Goal: Task Accomplishment & Management: Use online tool/utility

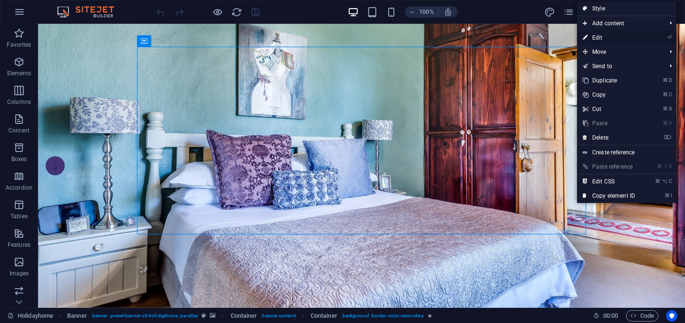
click at [601, 40] on link "⏎ Edit" at bounding box center [609, 37] width 64 height 14
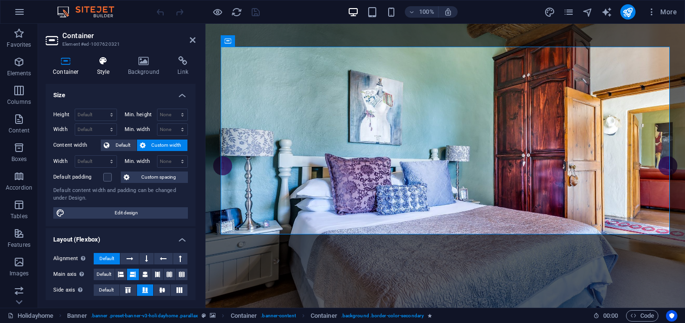
click at [102, 66] on h4 "Style" at bounding box center [105, 66] width 31 height 20
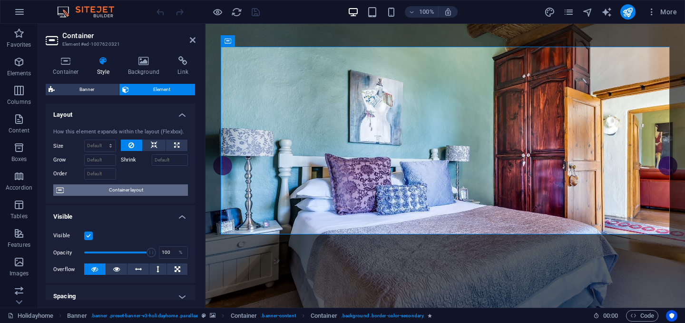
click at [138, 194] on span "Container layout" at bounding box center [126, 189] width 118 height 11
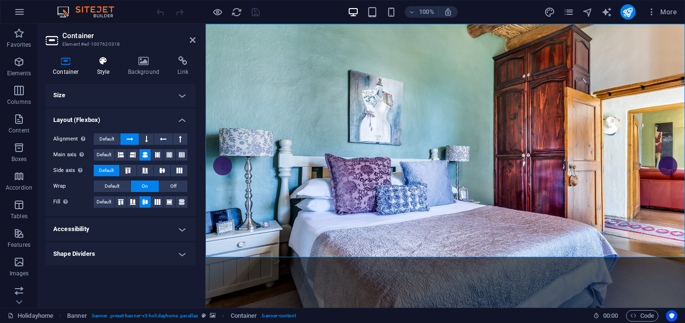
click at [99, 63] on icon at bounding box center [103, 61] width 27 height 10
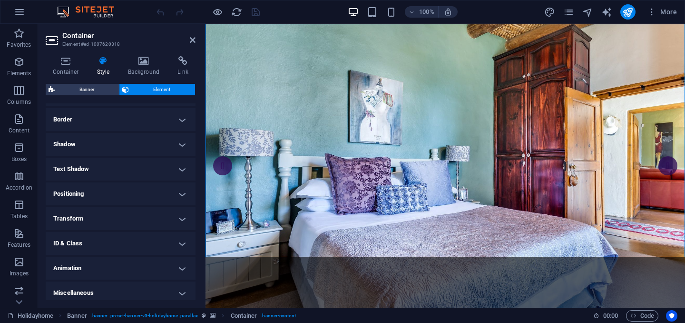
scroll to position [206, 0]
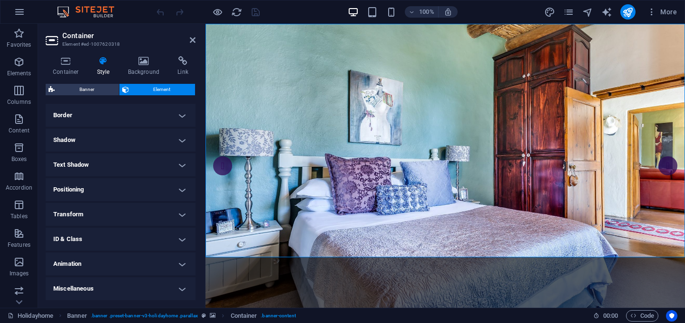
click at [176, 296] on h4 "Miscellaneous" at bounding box center [121, 288] width 150 height 23
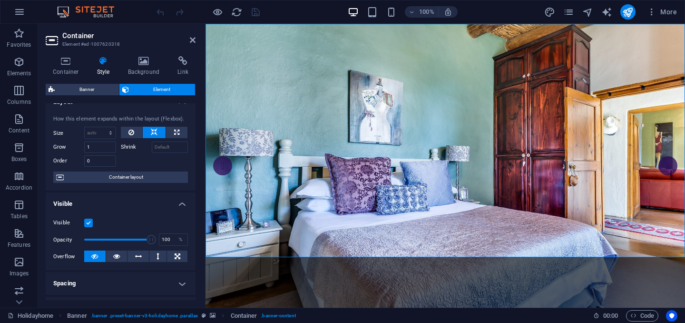
scroll to position [0, 0]
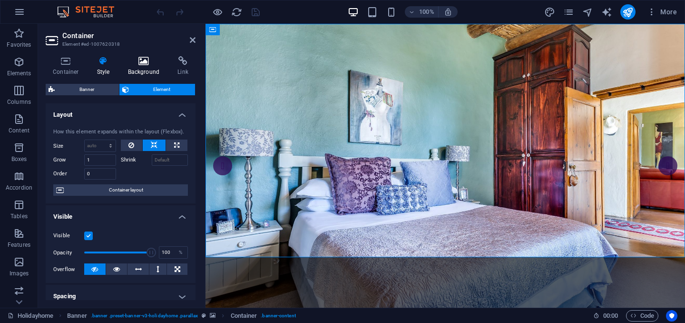
click at [146, 67] on h4 "Background" at bounding box center [146, 66] width 50 height 20
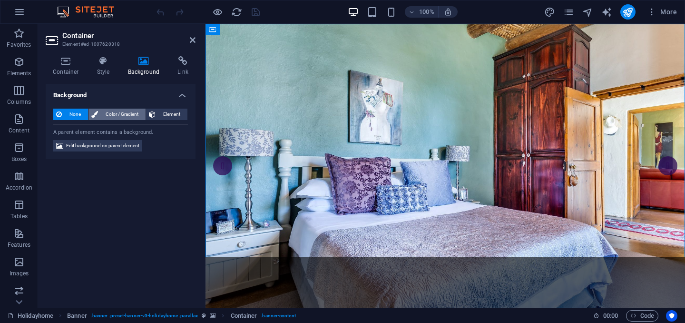
click at [130, 113] on span "Color / Gradient" at bounding box center [122, 113] width 42 height 11
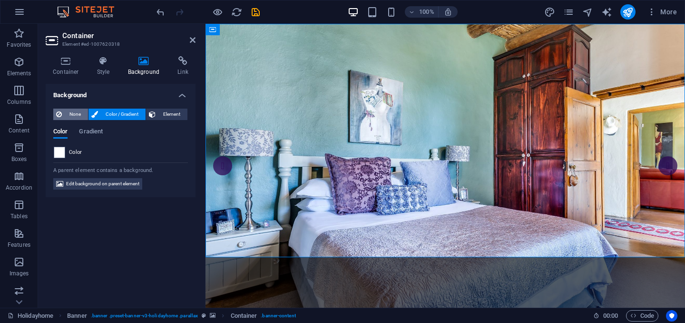
click at [71, 115] on span "None" at bounding box center [75, 113] width 20 height 11
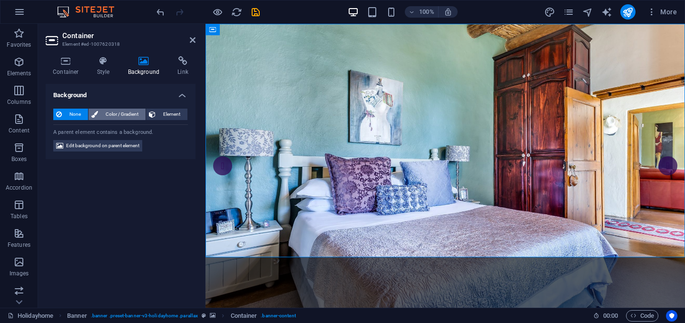
click at [109, 118] on span "Color / Gradient" at bounding box center [122, 113] width 42 height 11
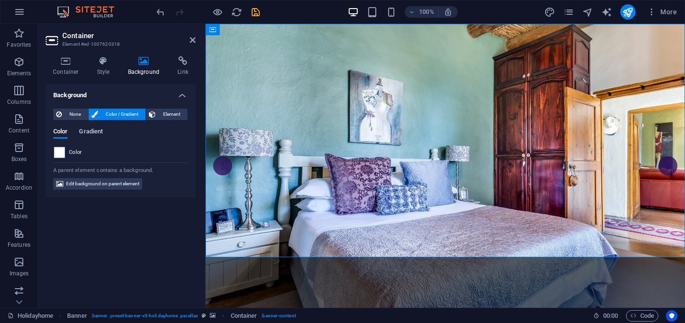
click at [94, 129] on span "Gradient" at bounding box center [91, 132] width 24 height 13
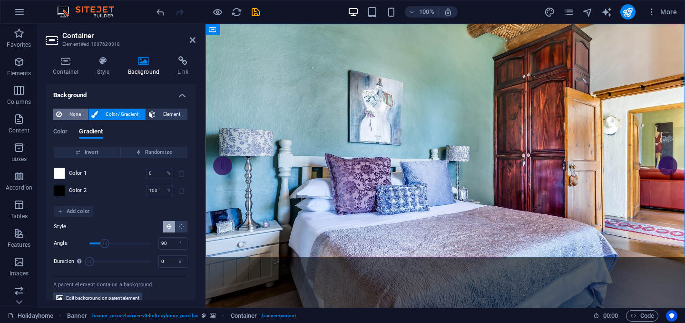
click at [68, 116] on span "None" at bounding box center [75, 113] width 20 height 11
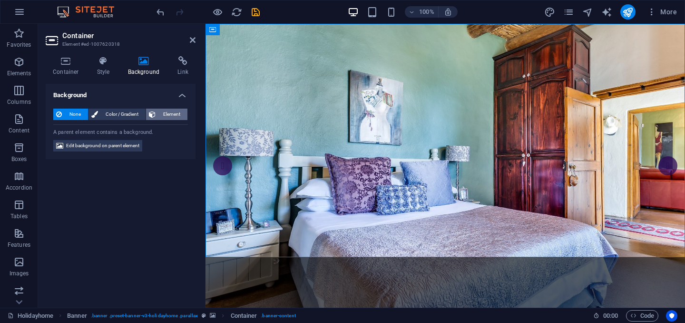
click at [164, 116] on span "Element" at bounding box center [171, 113] width 26 height 11
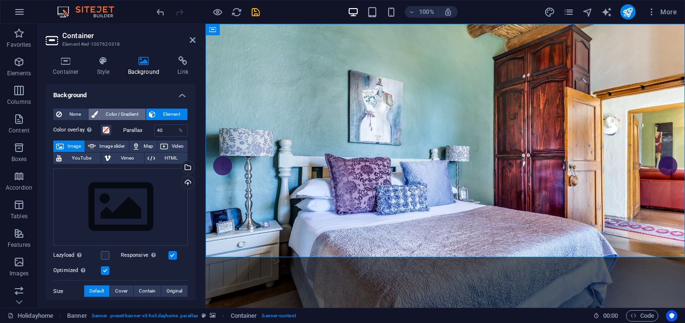
click at [116, 114] on span "Color / Gradient" at bounding box center [122, 113] width 42 height 11
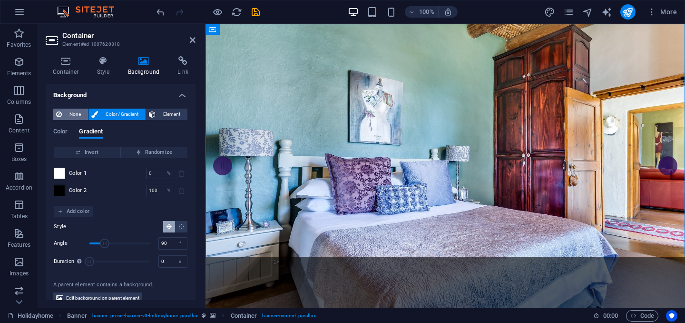
click at [72, 116] on span "None" at bounding box center [75, 113] width 20 height 11
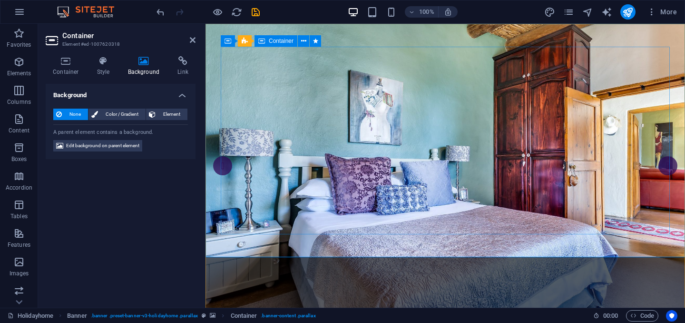
click at [304, 42] on icon at bounding box center [303, 41] width 5 height 10
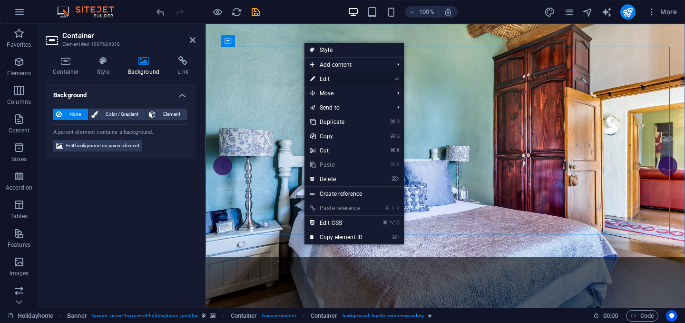
click at [336, 80] on link "⏎ Edit" at bounding box center [337, 79] width 64 height 14
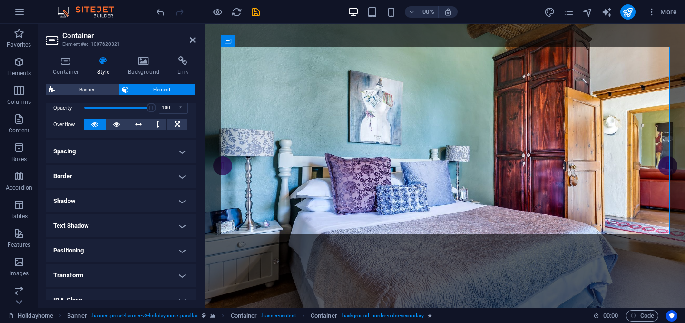
scroll to position [141, 0]
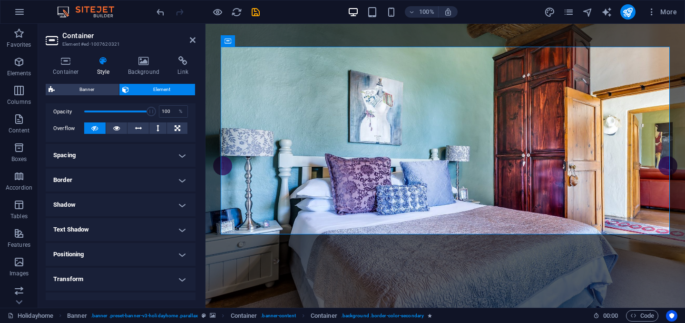
click at [179, 206] on h4 "Shadow" at bounding box center [121, 204] width 150 height 23
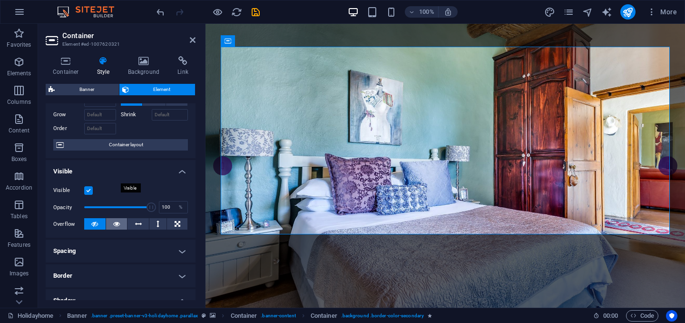
scroll to position [0, 0]
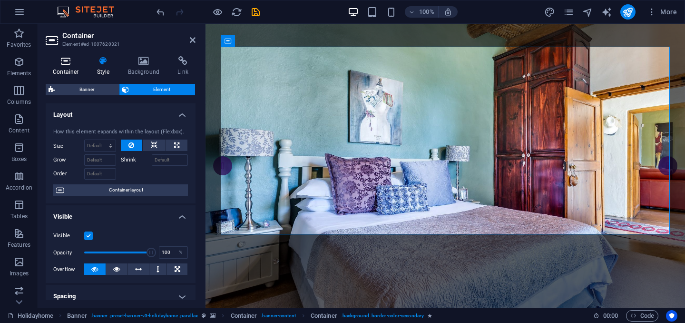
click at [66, 64] on icon at bounding box center [66, 61] width 40 height 10
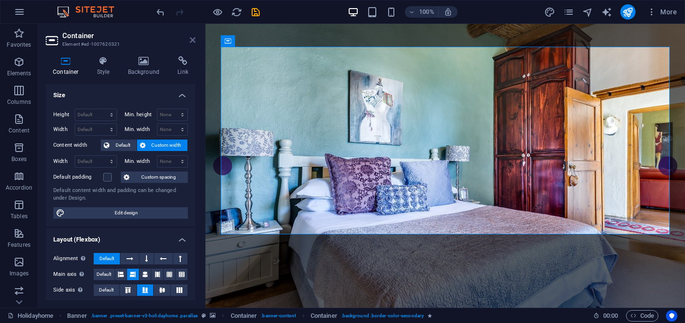
click at [191, 39] on icon at bounding box center [193, 40] width 6 height 8
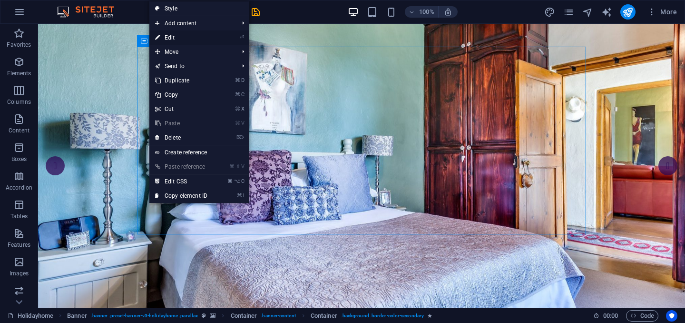
click at [168, 37] on link "⏎ Edit" at bounding box center [181, 37] width 64 height 14
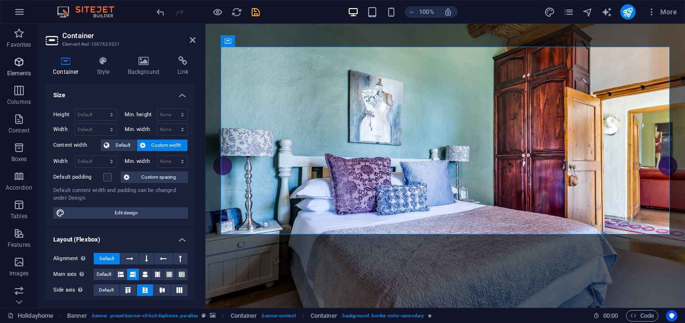
click at [19, 59] on icon "button" at bounding box center [18, 61] width 11 height 11
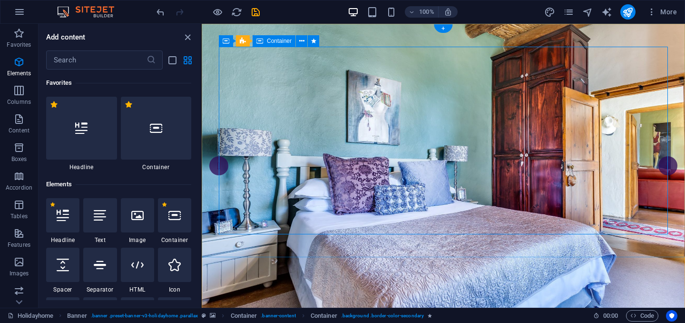
click at [189, 37] on icon "close panel" at bounding box center [187, 37] width 11 height 11
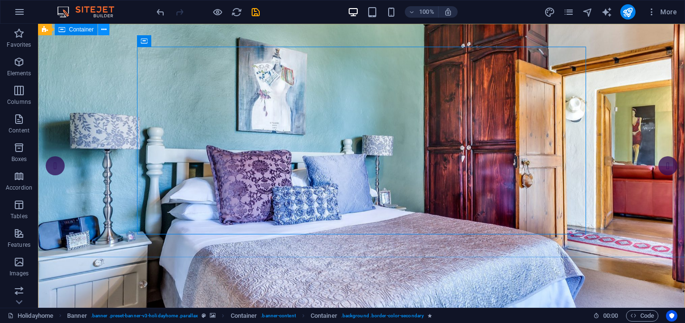
click at [100, 29] on button at bounding box center [103, 29] width 11 height 11
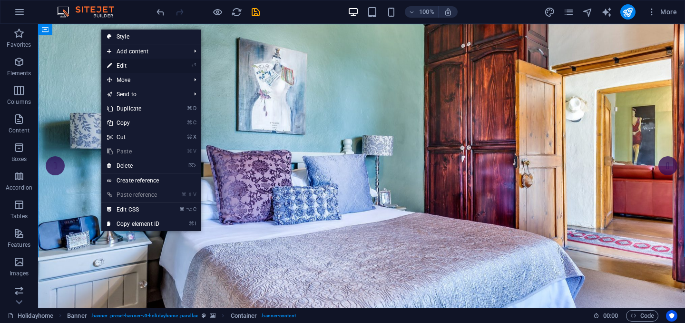
click at [128, 66] on link "⏎ Edit" at bounding box center [133, 66] width 64 height 14
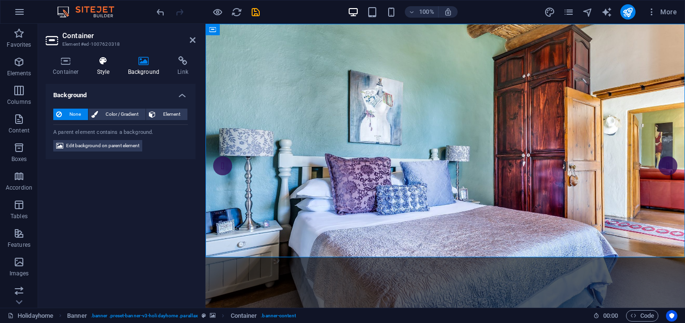
click at [102, 72] on h4 "Style" at bounding box center [105, 66] width 31 height 20
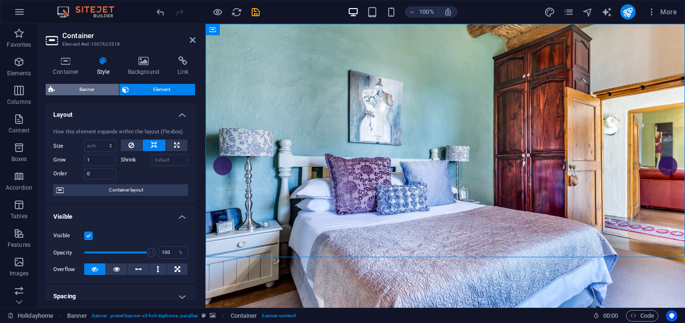
click at [84, 88] on span "Banner" at bounding box center [87, 89] width 59 height 11
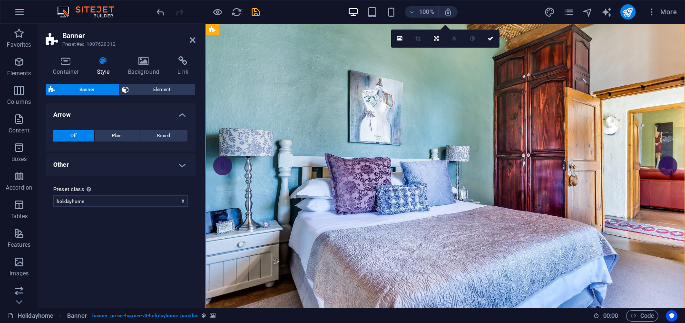
click at [183, 171] on h4 "Other" at bounding box center [121, 164] width 150 height 23
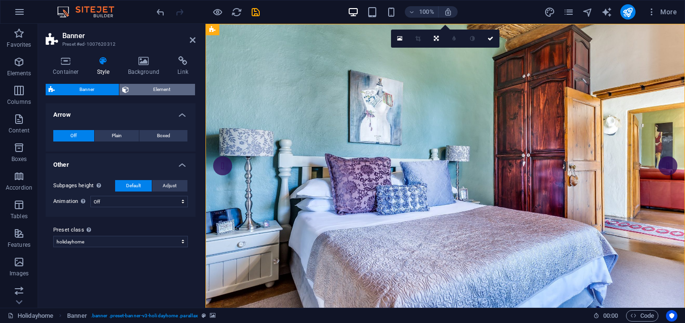
click at [164, 90] on span "Element" at bounding box center [162, 89] width 61 height 11
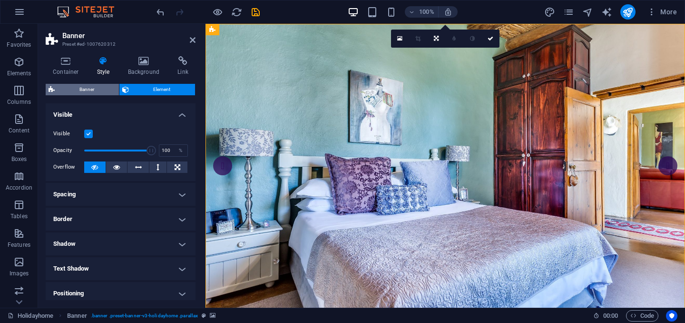
click at [75, 92] on span "Banner" at bounding box center [87, 89] width 59 height 11
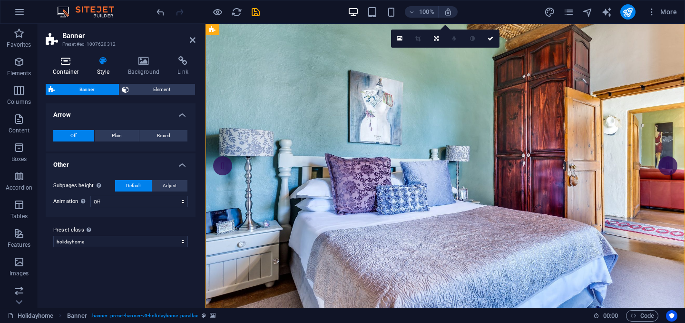
click at [66, 62] on icon at bounding box center [66, 61] width 40 height 10
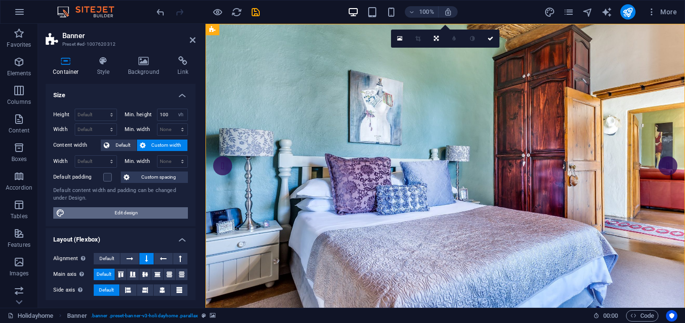
click at [120, 213] on span "Edit design" at bounding box center [127, 212] width 118 height 11
select select "rem"
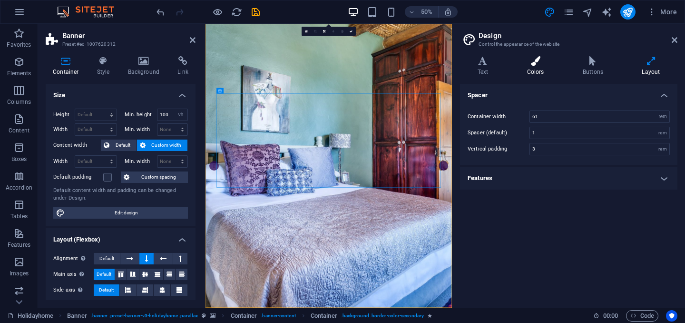
click at [539, 66] on h4 "Colors" at bounding box center [538, 66] width 56 height 20
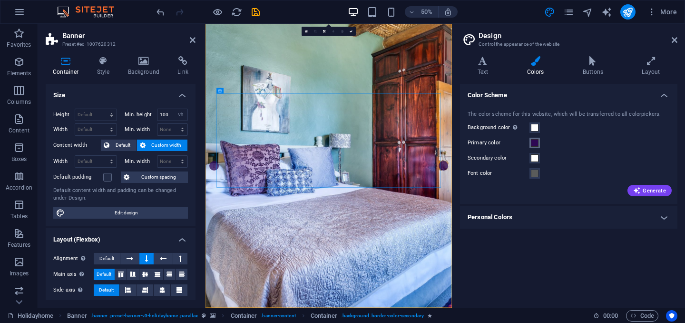
click at [534, 142] on span at bounding box center [535, 143] width 8 height 8
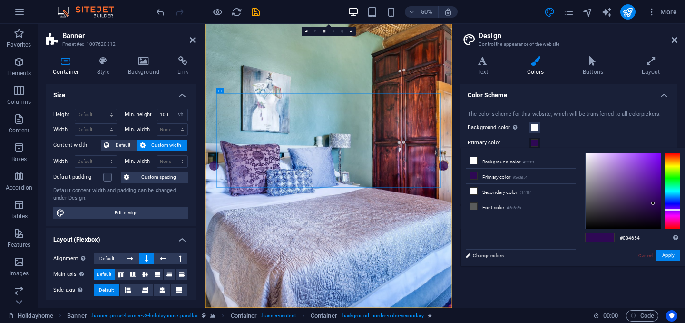
click at [675, 193] on div at bounding box center [672, 191] width 15 height 76
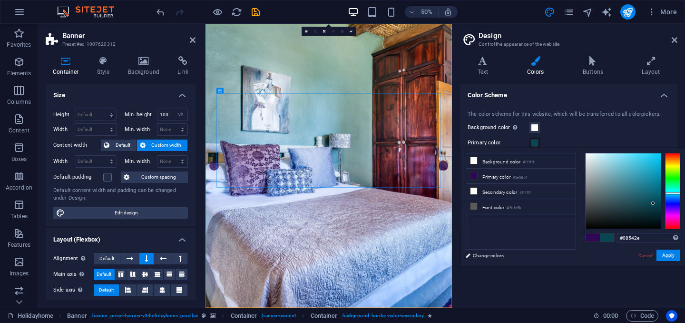
click at [675, 184] on div at bounding box center [672, 191] width 15 height 76
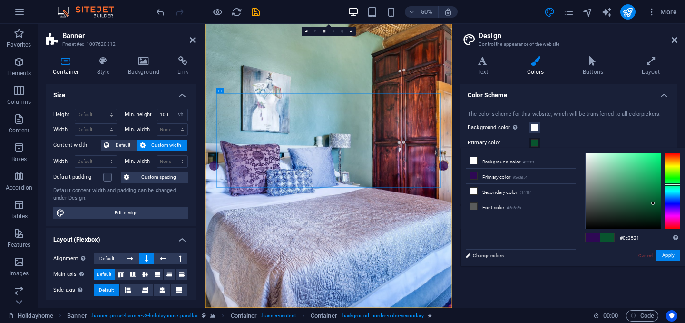
click at [643, 212] on div at bounding box center [623, 190] width 75 height 75
click at [642, 197] on div at bounding box center [623, 190] width 75 height 75
click at [638, 176] on div at bounding box center [623, 190] width 75 height 75
click at [594, 187] on div at bounding box center [623, 190] width 75 height 75
click at [589, 217] on div at bounding box center [623, 190] width 75 height 75
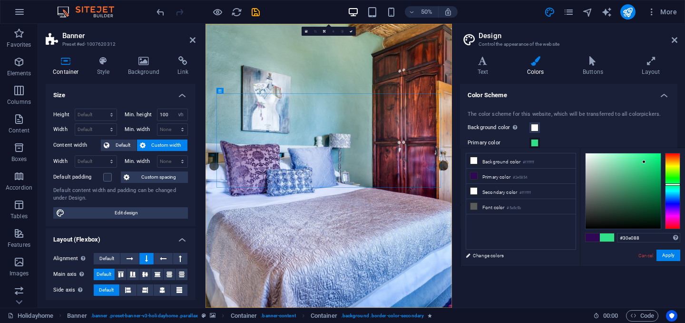
click at [644, 162] on div at bounding box center [623, 190] width 75 height 75
click at [645, 256] on link "Cancel" at bounding box center [646, 255] width 17 height 7
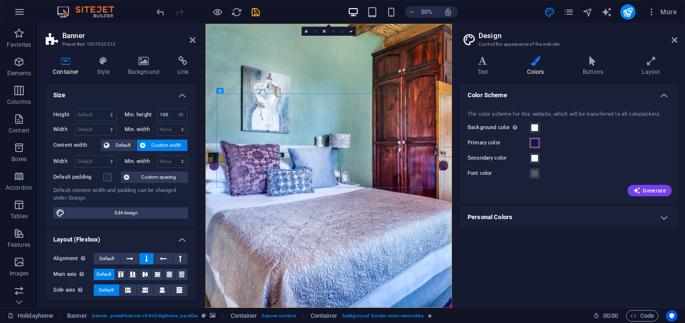
click at [534, 143] on span at bounding box center [535, 143] width 8 height 8
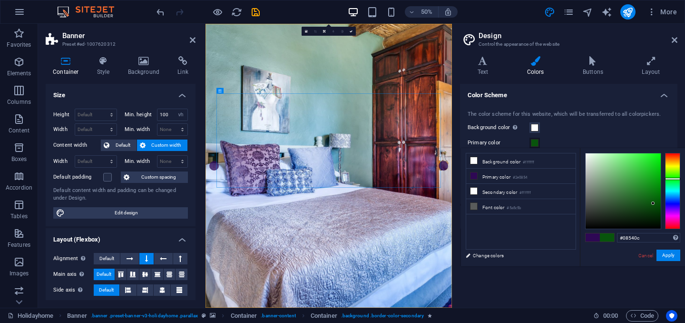
click at [669, 178] on div at bounding box center [672, 191] width 15 height 76
type input "#1eb025"
click at [648, 176] on div at bounding box center [623, 190] width 75 height 75
click at [647, 255] on link "Cancel" at bounding box center [646, 255] width 17 height 7
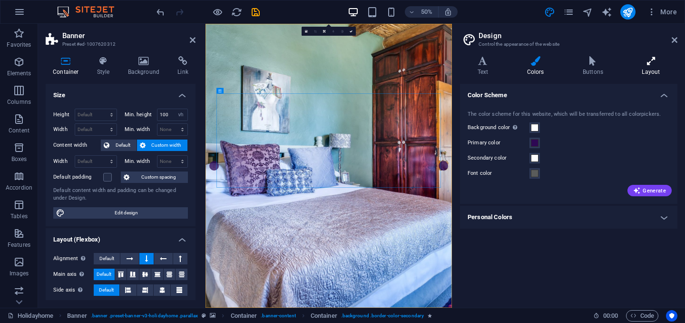
click at [646, 71] on h4 "Layout" at bounding box center [651, 66] width 53 height 20
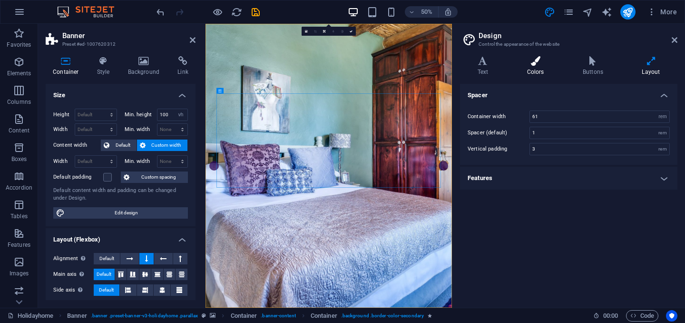
click at [543, 69] on h4 "Colors" at bounding box center [538, 66] width 56 height 20
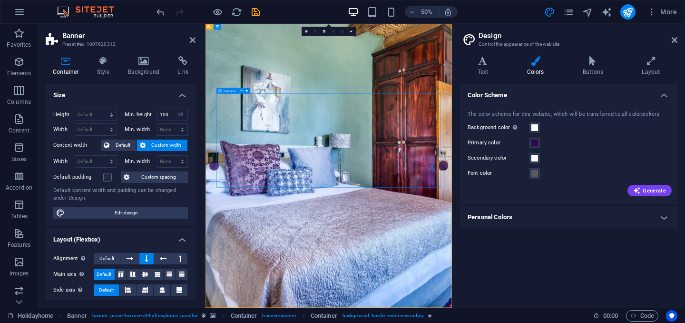
click at [533, 130] on span at bounding box center [535, 128] width 8 height 8
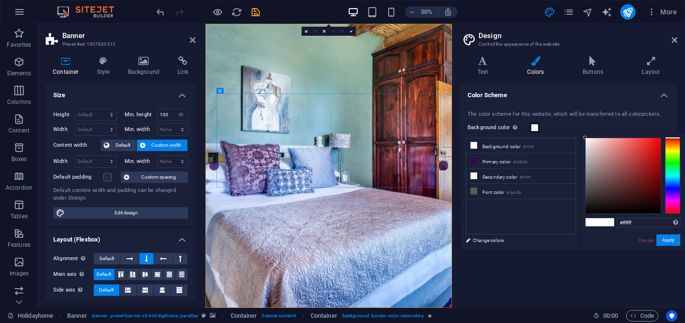
click at [668, 168] on div at bounding box center [672, 176] width 15 height 76
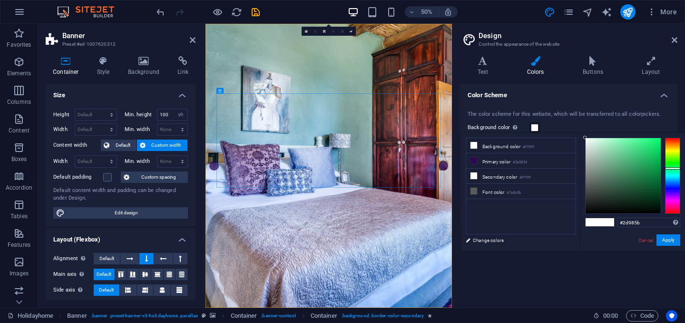
click at [638, 168] on div at bounding box center [623, 175] width 75 height 75
type input "#1dc565"
click at [650, 155] on div at bounding box center [623, 175] width 75 height 75
click at [650, 238] on link "Cancel" at bounding box center [646, 240] width 17 height 7
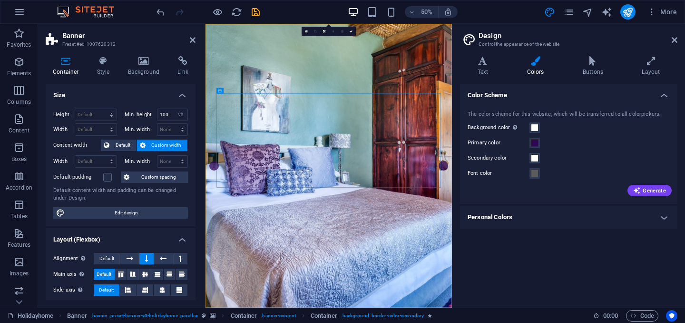
click at [630, 217] on h4 "Personal Colors" at bounding box center [568, 217] width 217 height 23
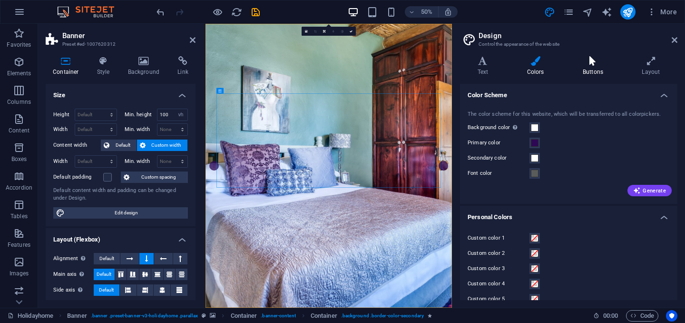
click at [591, 68] on h4 "Buttons" at bounding box center [594, 66] width 59 height 20
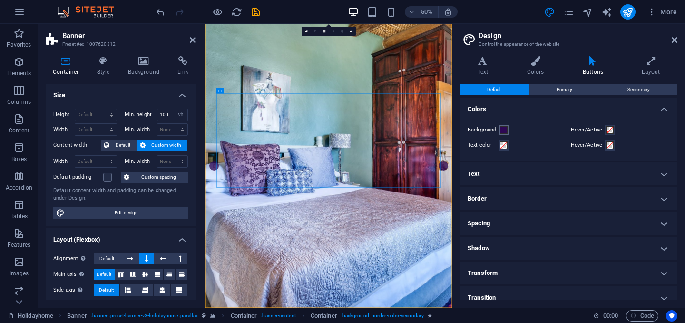
click at [505, 128] on span at bounding box center [504, 130] width 8 height 8
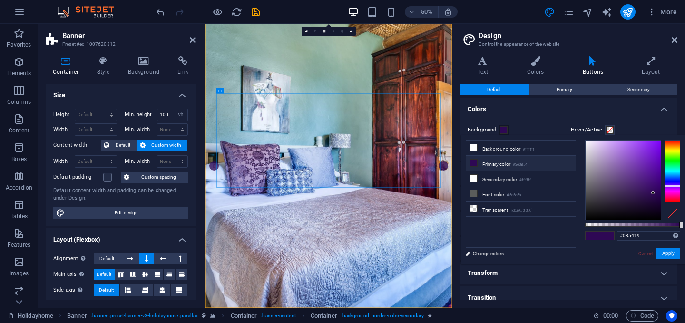
click at [673, 162] on div at bounding box center [672, 171] width 15 height 62
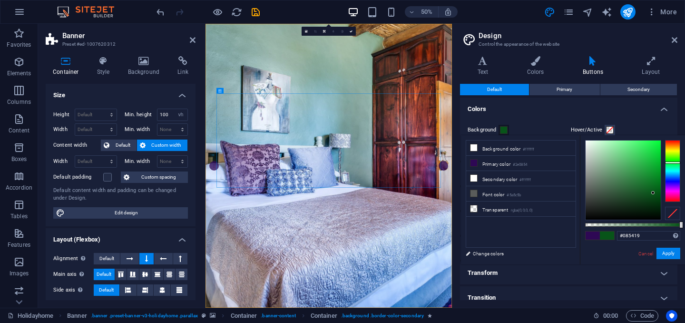
type input "#1b8a33"
click at [646, 176] on div at bounding box center [623, 179] width 75 height 79
click at [647, 254] on link "Cancel" at bounding box center [646, 253] width 17 height 7
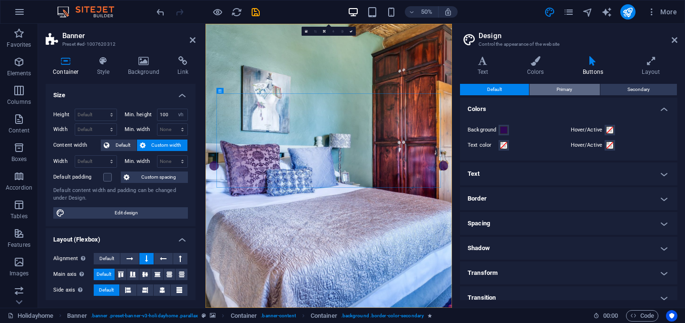
click at [552, 91] on button "Primary" at bounding box center [565, 89] width 70 height 11
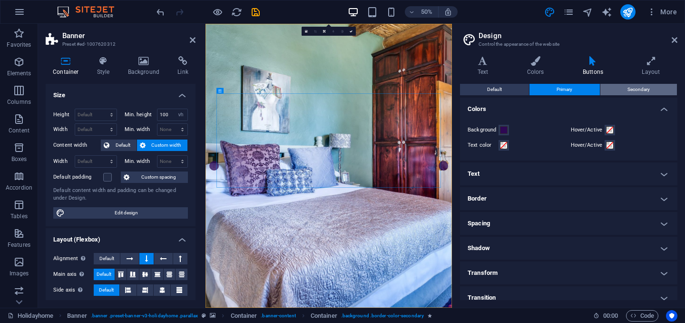
click at [628, 87] on span "Secondary" at bounding box center [639, 89] width 22 height 11
click at [520, 223] on h4 "Spacing" at bounding box center [568, 223] width 217 height 23
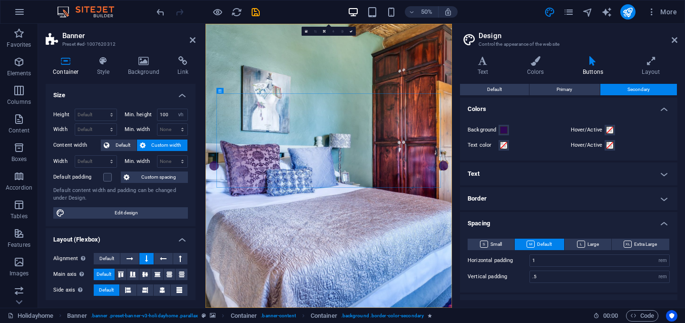
click at [511, 174] on h4 "Text" at bounding box center [568, 173] width 217 height 23
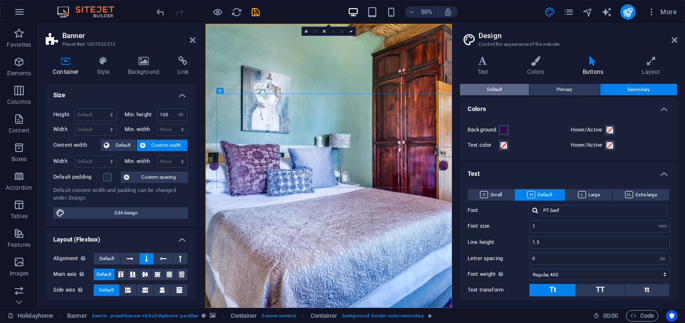
click at [511, 88] on button "Default" at bounding box center [494, 89] width 69 height 11
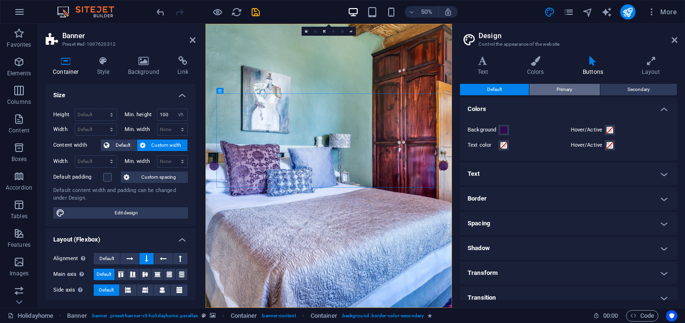
click at [554, 91] on button "Primary" at bounding box center [565, 89] width 70 height 11
click at [504, 131] on span at bounding box center [504, 130] width 8 height 8
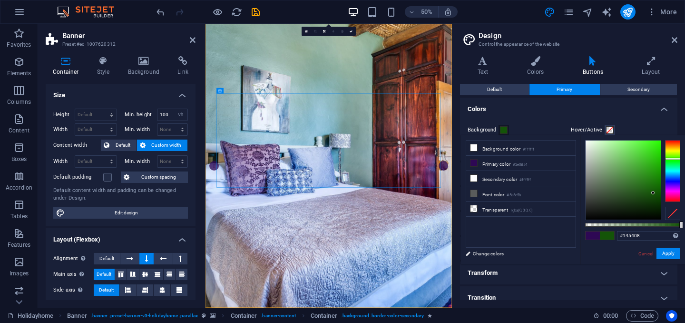
click at [677, 158] on div at bounding box center [672, 171] width 15 height 62
click at [650, 173] on div at bounding box center [623, 179] width 75 height 79
click at [502, 87] on button "Default" at bounding box center [494, 89] width 69 height 11
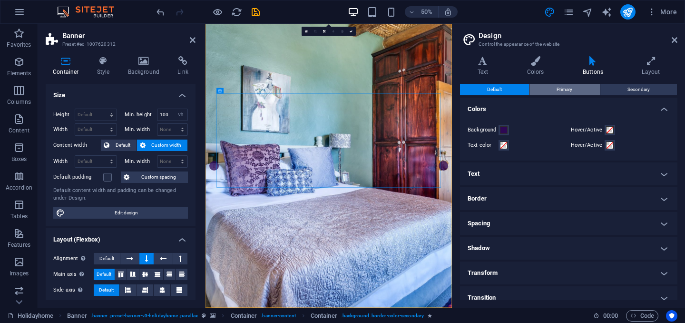
click at [551, 85] on button "Primary" at bounding box center [565, 89] width 70 height 11
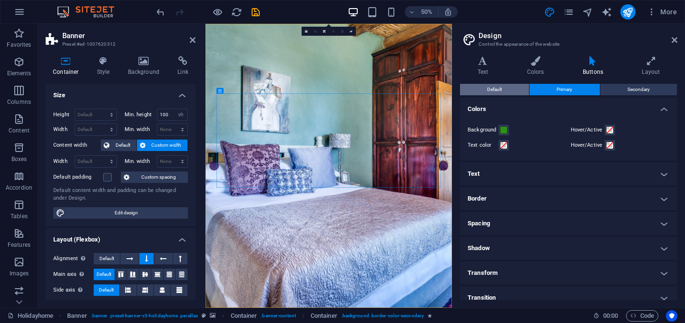
click at [504, 90] on button "Default" at bounding box center [494, 89] width 69 height 11
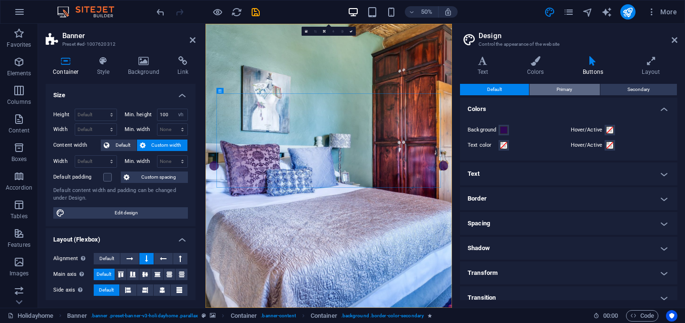
click at [565, 89] on span "Primary" at bounding box center [565, 89] width 16 height 11
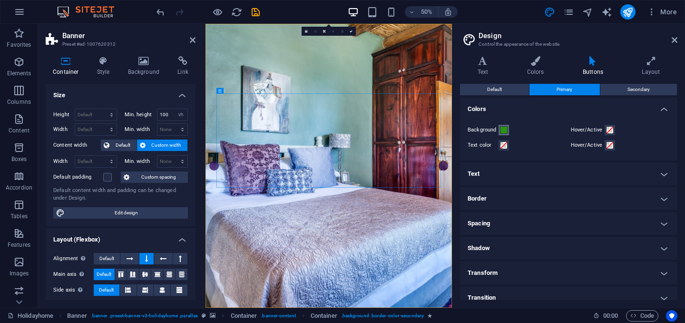
click at [502, 130] on span at bounding box center [504, 130] width 8 height 8
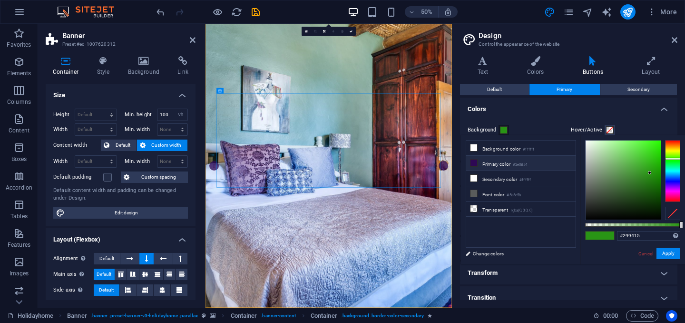
click at [487, 164] on li "Primary color #2e0854" at bounding box center [520, 163] width 109 height 15
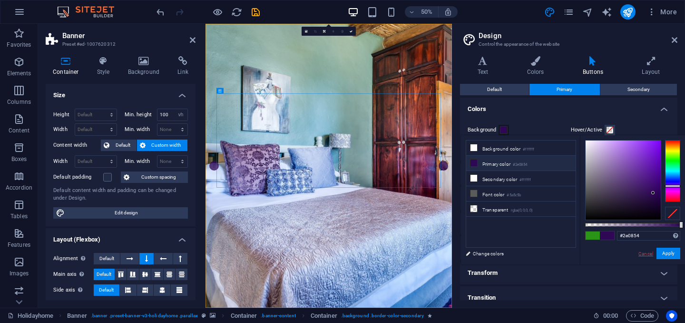
click at [647, 255] on link "Cancel" at bounding box center [646, 253] width 17 height 7
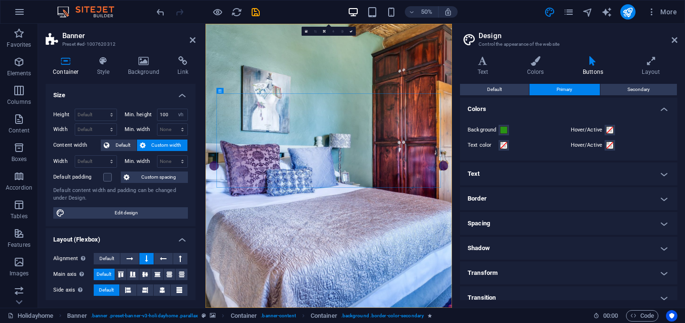
click at [493, 128] on label "Background" at bounding box center [483, 129] width 31 height 11
click at [499, 128] on button "Background" at bounding box center [504, 130] width 10 height 10
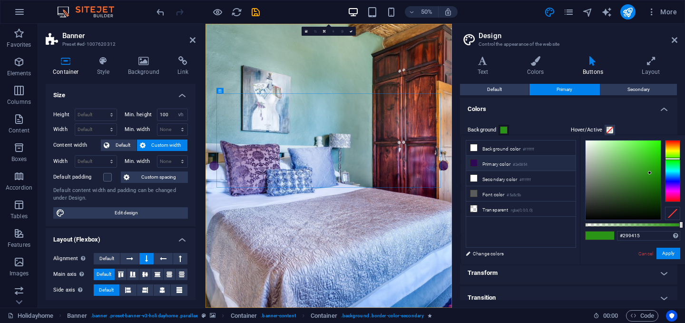
click at [505, 161] on li "Primary color #2e0854" at bounding box center [520, 163] width 109 height 15
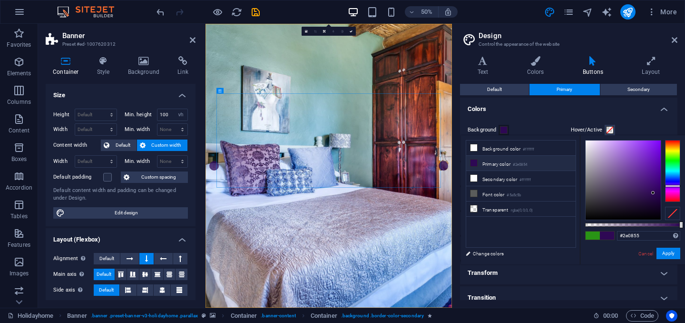
click at [654, 192] on div at bounding box center [652, 192] width 3 height 3
click at [645, 252] on link "Cancel" at bounding box center [646, 253] width 17 height 7
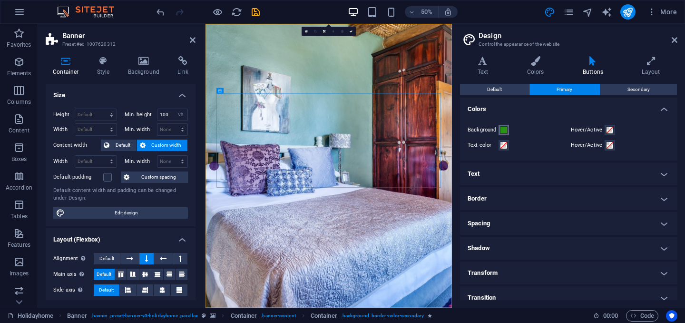
click at [505, 131] on span at bounding box center [504, 130] width 8 height 8
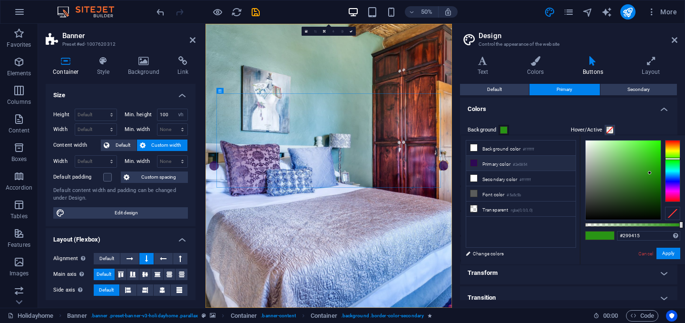
click at [508, 164] on li "Primary color #2e0854" at bounding box center [520, 163] width 109 height 15
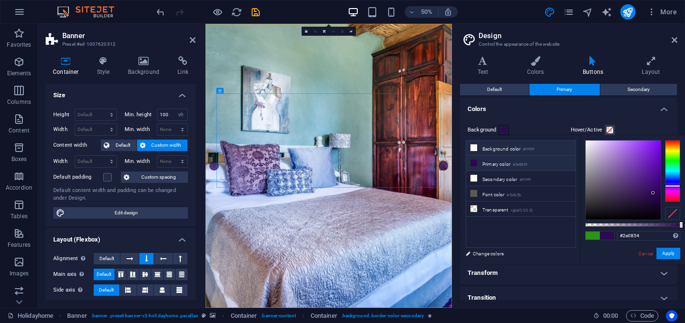
click at [495, 148] on li "Background color #ffffff" at bounding box center [520, 147] width 109 height 15
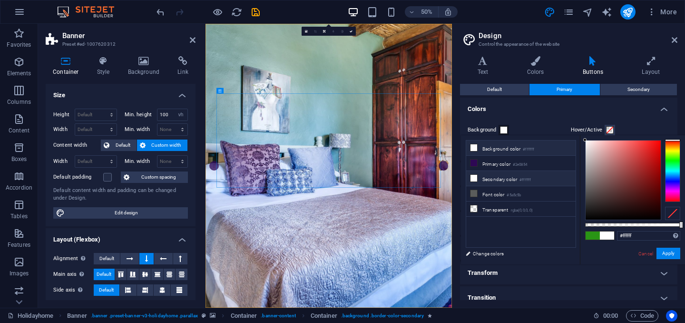
click at [505, 176] on li "Secondary color #ffffff" at bounding box center [520, 178] width 109 height 15
click at [503, 178] on li "Secondary color #ffffff" at bounding box center [520, 178] width 109 height 15
click at [505, 195] on li "Font color #5a5c5b" at bounding box center [520, 193] width 109 height 15
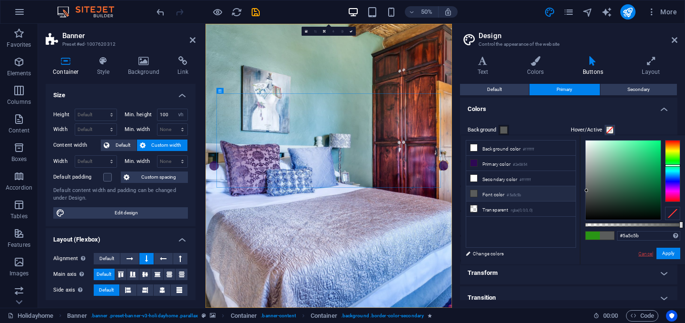
click at [645, 252] on link "Cancel" at bounding box center [646, 253] width 17 height 7
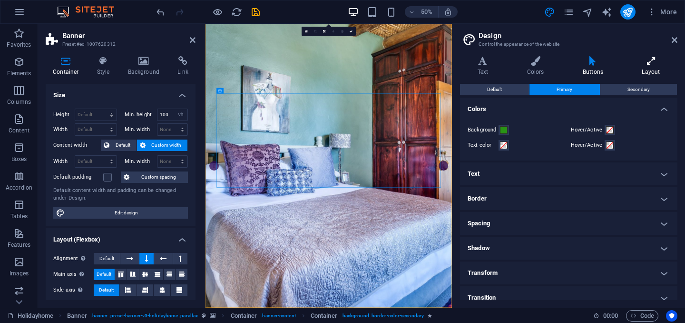
click at [656, 67] on h4 "Layout" at bounding box center [651, 66] width 53 height 20
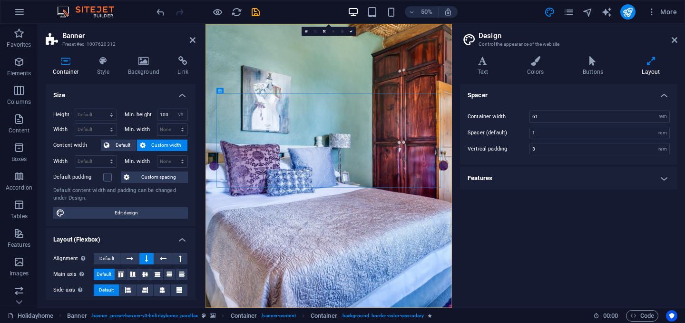
click at [623, 181] on h4 "Features" at bounding box center [568, 178] width 217 height 23
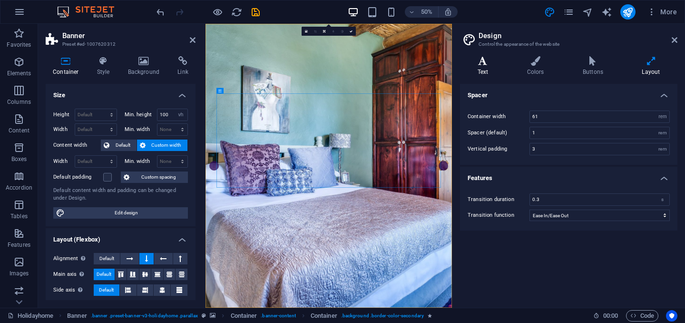
click at [479, 59] on icon at bounding box center [483, 61] width 46 height 10
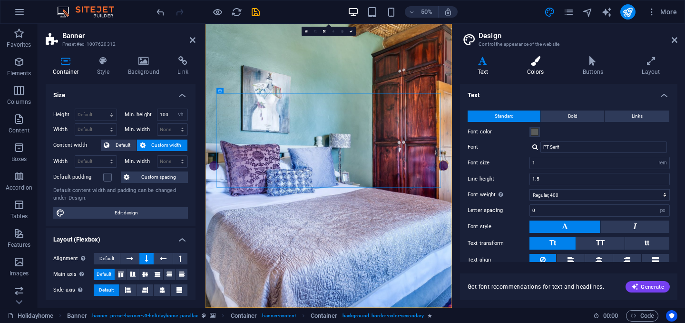
click at [544, 66] on h4 "Colors" at bounding box center [538, 66] width 56 height 20
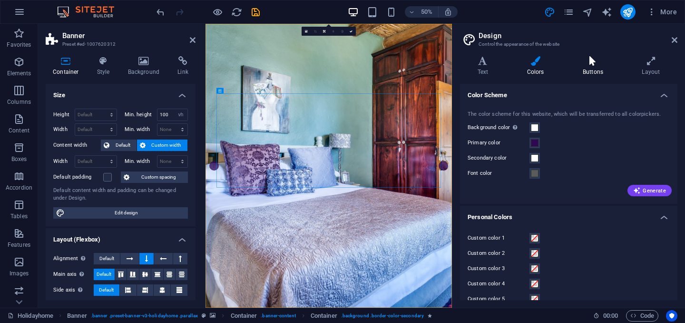
click at [598, 71] on h4 "Buttons" at bounding box center [594, 66] width 59 height 20
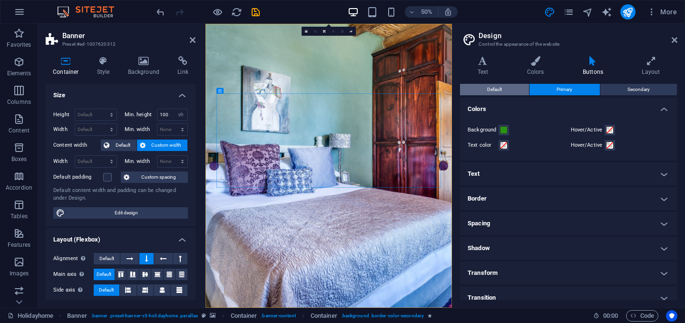
click at [501, 90] on span "Default" at bounding box center [494, 89] width 15 height 11
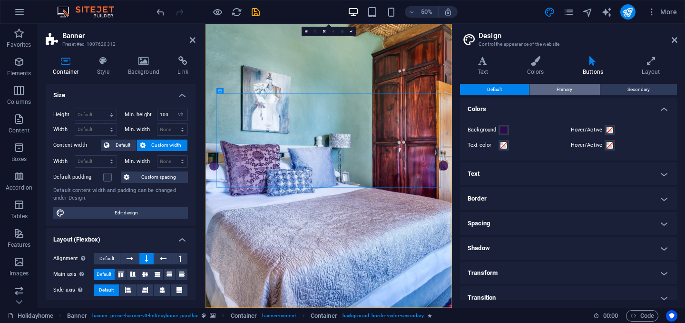
click at [552, 89] on button "Primary" at bounding box center [565, 89] width 70 height 11
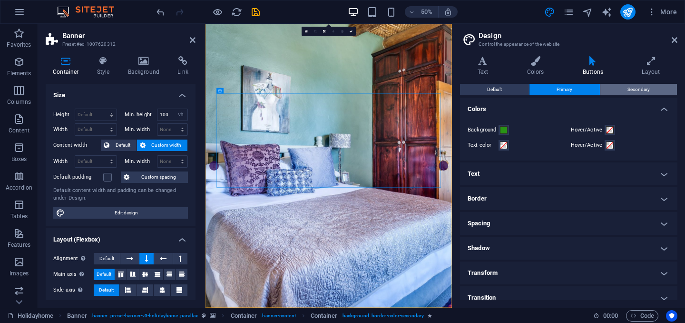
click at [621, 93] on button "Secondary" at bounding box center [639, 89] width 77 height 11
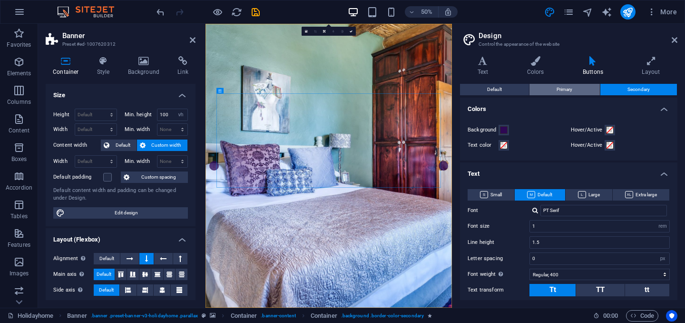
click at [572, 88] on button "Primary" at bounding box center [565, 89] width 70 height 11
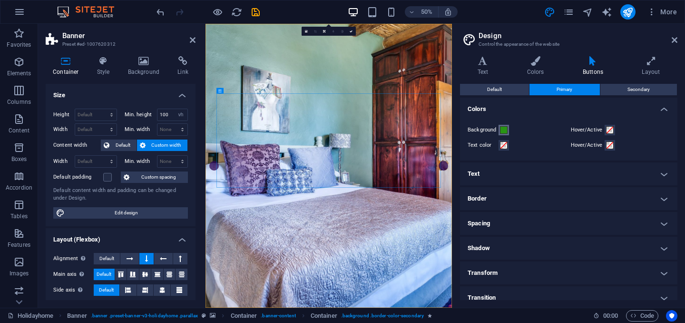
click at [503, 134] on button "Background" at bounding box center [504, 130] width 10 height 10
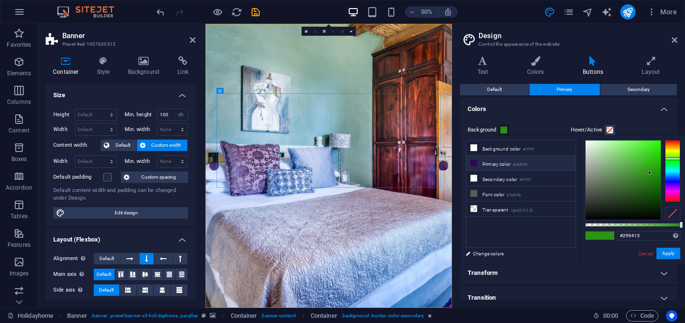
click at [494, 168] on li "Primary color #2e0854" at bounding box center [520, 163] width 109 height 15
type input "#2e0854"
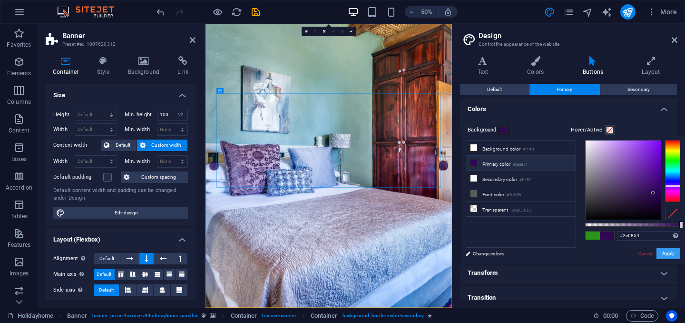
click at [670, 256] on button "Apply" at bounding box center [669, 252] width 24 height 11
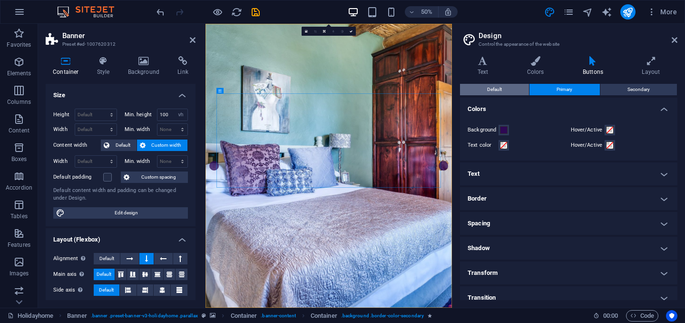
click at [502, 93] on span "Default" at bounding box center [494, 89] width 15 height 11
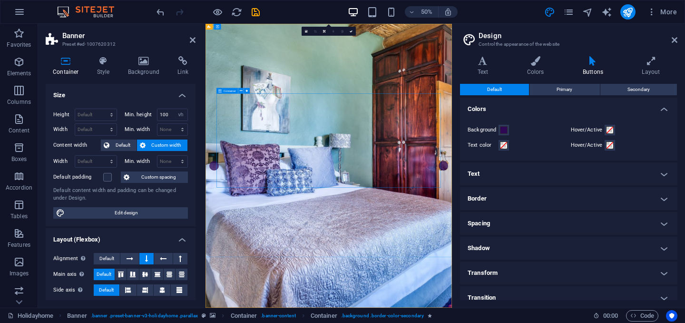
click at [673, 39] on icon at bounding box center [675, 40] width 6 height 8
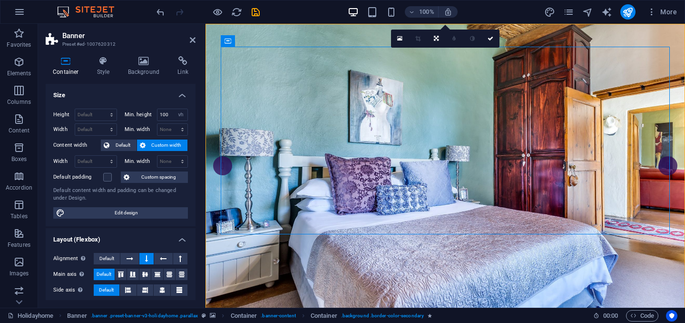
click at [67, 64] on icon at bounding box center [66, 61] width 40 height 10
click at [125, 213] on span "Edit design" at bounding box center [127, 212] width 118 height 11
select select "rem"
select select "ease-in-out"
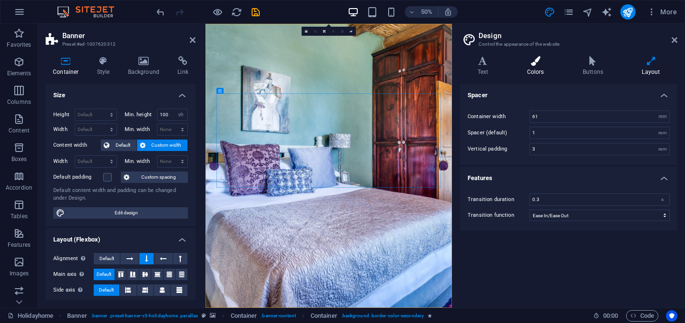
click at [537, 69] on h4 "Colors" at bounding box center [538, 66] width 56 height 20
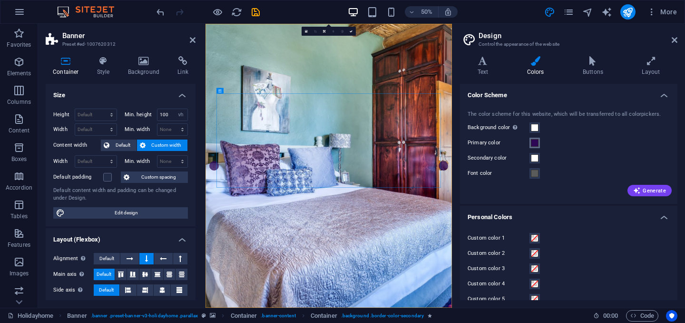
click at [536, 143] on span at bounding box center [535, 143] width 8 height 8
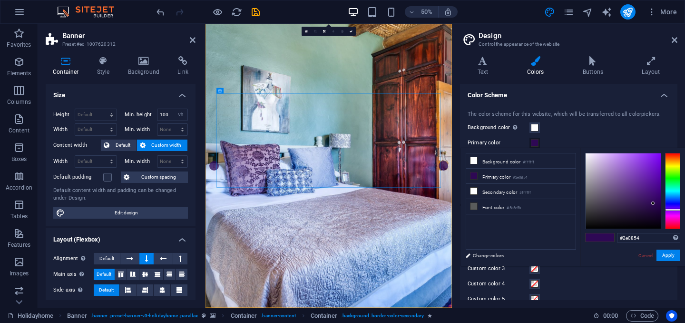
type input "#e3d7ef"
click at [593, 158] on div at bounding box center [623, 190] width 75 height 75
click at [647, 255] on link "Cancel" at bounding box center [646, 255] width 17 height 7
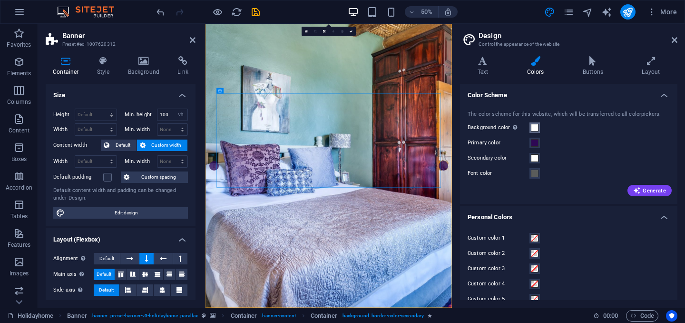
click at [536, 130] on span at bounding box center [535, 128] width 8 height 8
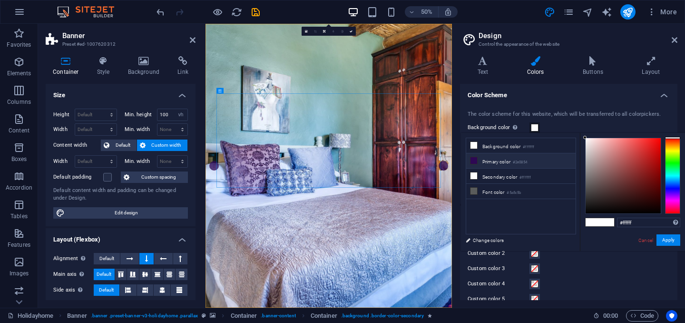
click at [503, 160] on li "Primary color #2e0854" at bounding box center [520, 160] width 109 height 15
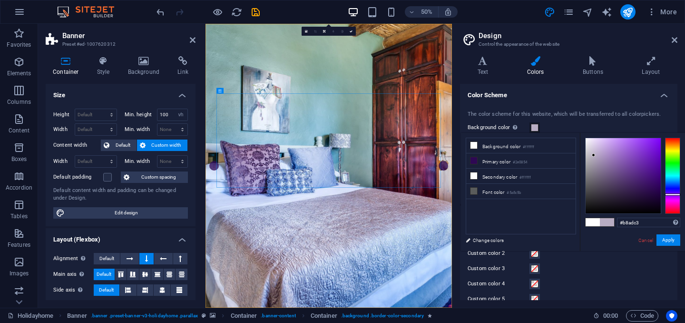
click at [594, 155] on div at bounding box center [623, 175] width 75 height 75
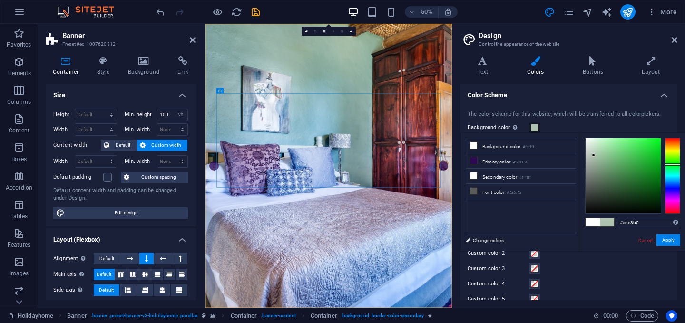
click at [673, 164] on div at bounding box center [672, 176] width 15 height 76
click at [648, 189] on div at bounding box center [623, 175] width 75 height 75
type input "#0d5116"
click at [644, 241] on link "Cancel" at bounding box center [646, 240] width 17 height 7
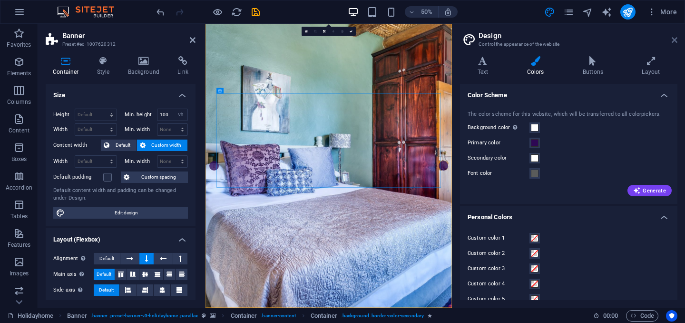
click at [674, 41] on icon at bounding box center [675, 40] width 6 height 8
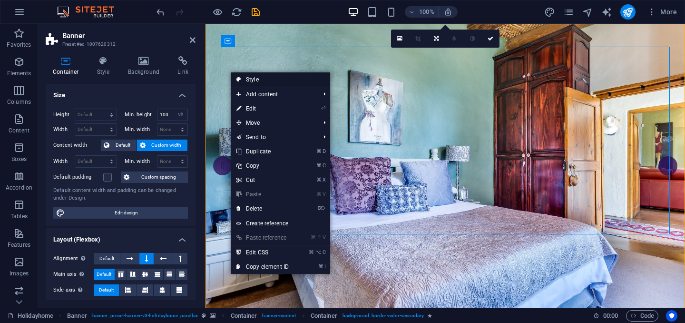
click at [256, 79] on link "Style" at bounding box center [280, 79] width 99 height 14
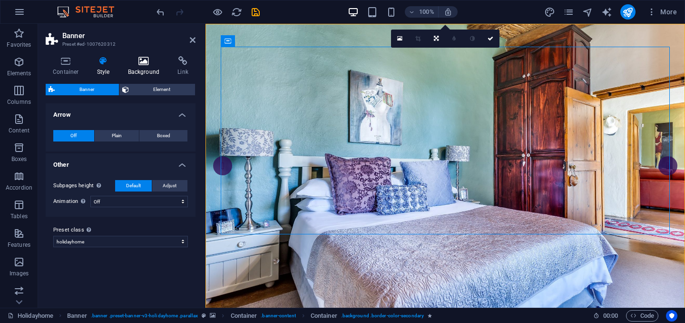
click at [148, 66] on h4 "Background" at bounding box center [146, 66] width 50 height 20
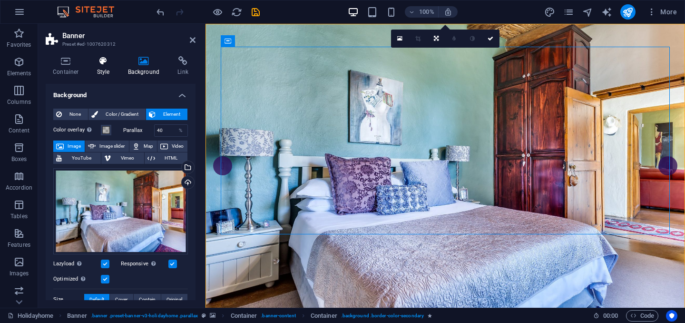
click at [104, 65] on icon at bounding box center [103, 61] width 27 height 10
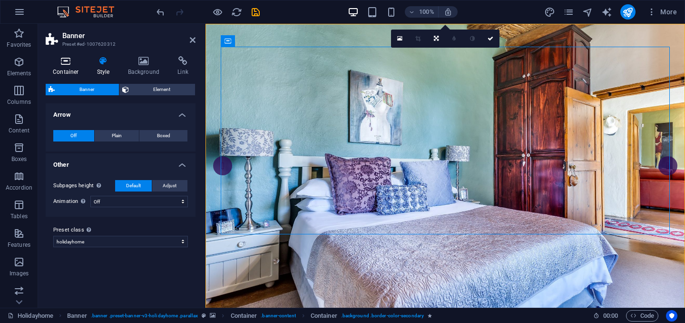
click at [65, 64] on icon at bounding box center [66, 61] width 40 height 10
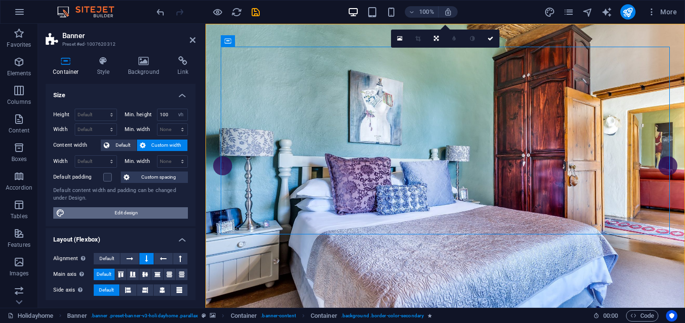
click at [128, 211] on span "Edit design" at bounding box center [127, 212] width 118 height 11
select select "rem"
select select "ease-in-out"
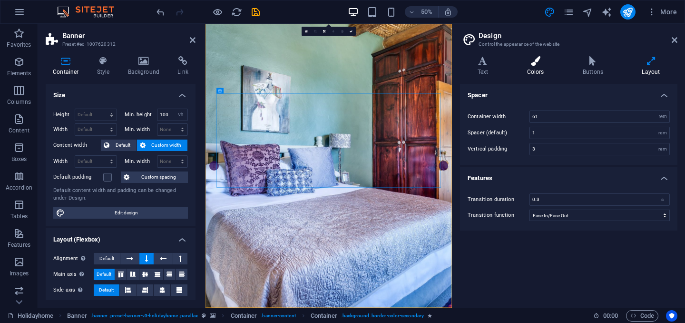
click at [539, 59] on icon at bounding box center [536, 61] width 52 height 10
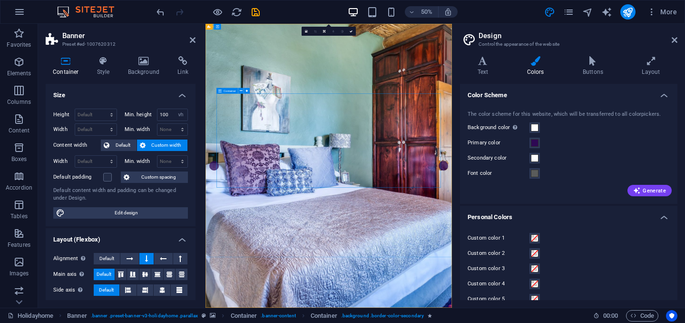
click at [145, 61] on icon at bounding box center [144, 61] width 46 height 10
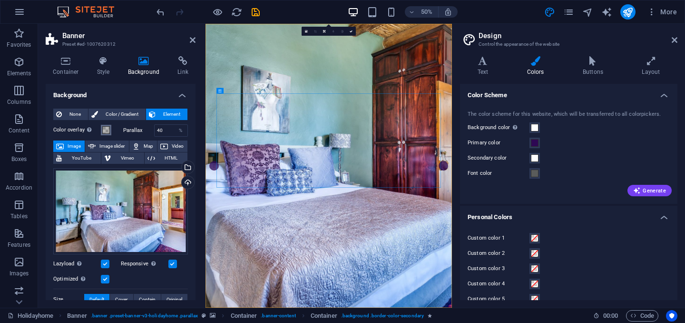
click at [108, 129] on span at bounding box center [106, 130] width 8 height 8
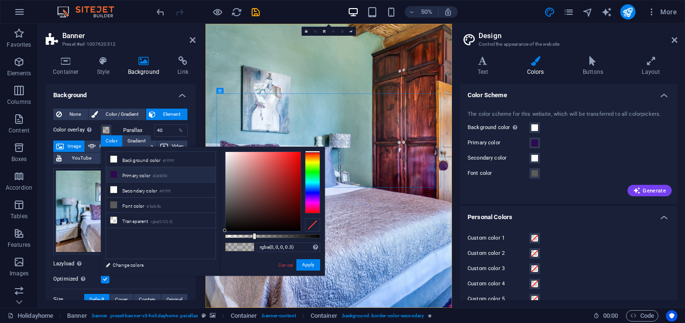
click at [139, 171] on li "Primary color #2e0854" at bounding box center [160, 174] width 109 height 15
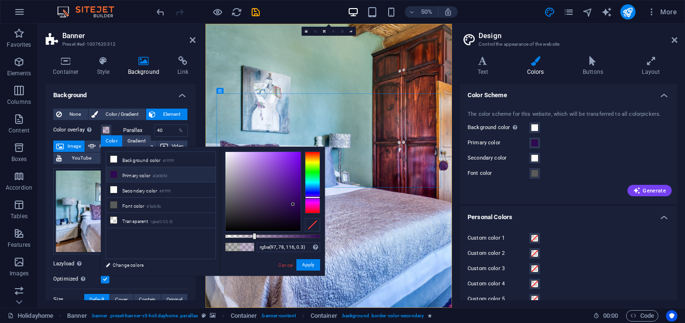
click at [250, 194] on div at bounding box center [263, 191] width 75 height 79
type input "rgba(78, 116, 78, 0.3)"
click at [312, 171] on div at bounding box center [312, 182] width 15 height 62
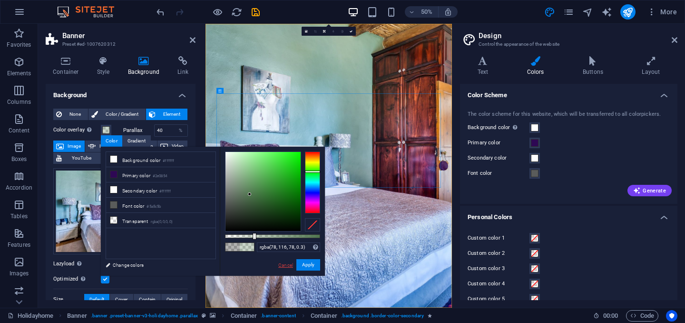
click at [286, 266] on link "Cancel" at bounding box center [285, 264] width 17 height 7
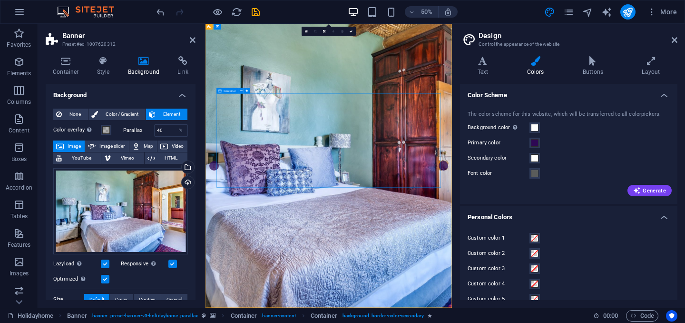
click at [591, 64] on icon at bounding box center [592, 61] width 55 height 10
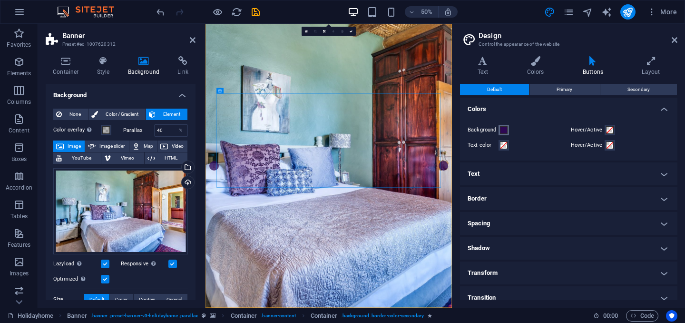
click at [505, 131] on span at bounding box center [504, 130] width 8 height 8
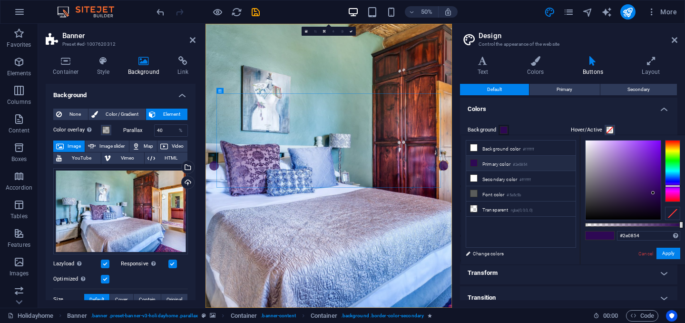
type input "#08540a"
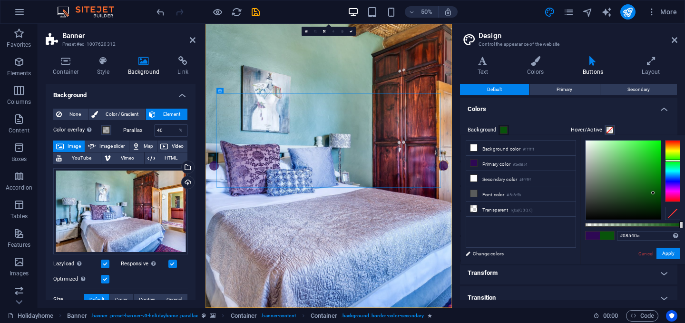
click at [670, 160] on div at bounding box center [672, 171] width 15 height 62
click at [647, 254] on link "Cancel" at bounding box center [646, 253] width 17 height 7
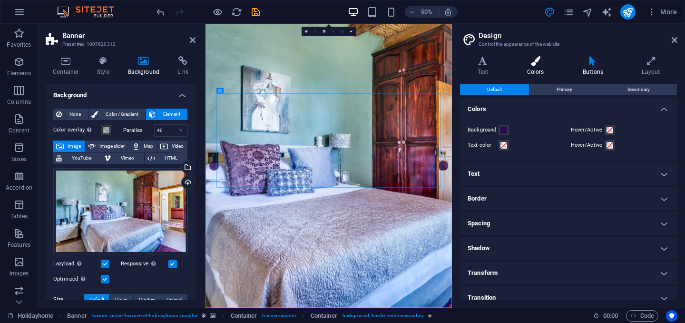
click at [534, 62] on icon at bounding box center [536, 61] width 52 height 10
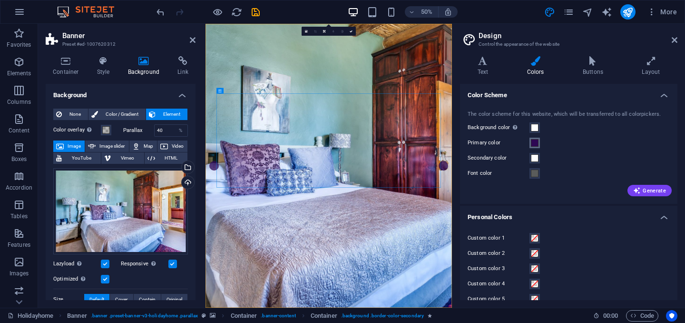
click at [536, 143] on span at bounding box center [535, 143] width 8 height 8
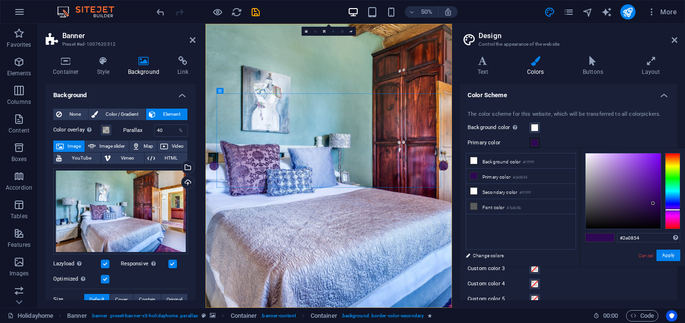
type input "#08540e"
click at [672, 179] on div at bounding box center [672, 191] width 15 height 76
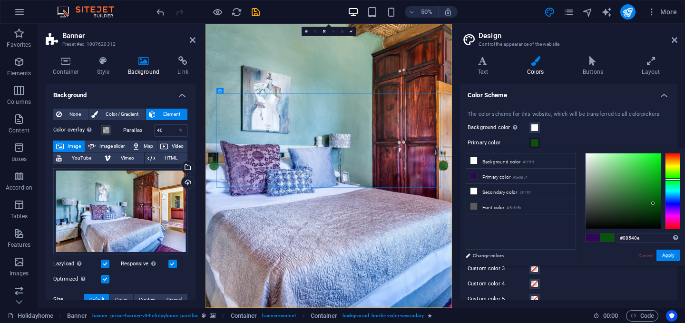
click at [641, 254] on link "Cancel" at bounding box center [646, 255] width 17 height 7
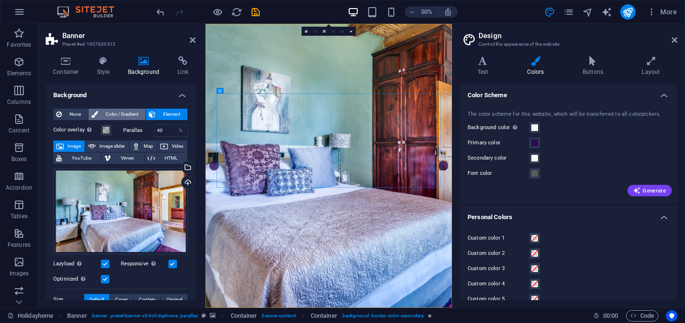
click at [125, 116] on span "Color / Gradient" at bounding box center [122, 113] width 42 height 11
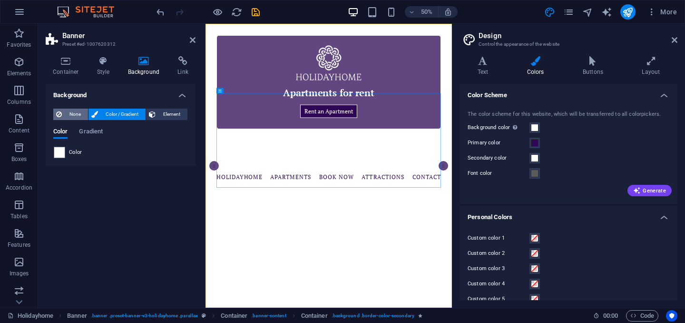
click at [67, 111] on span "None" at bounding box center [75, 113] width 20 height 11
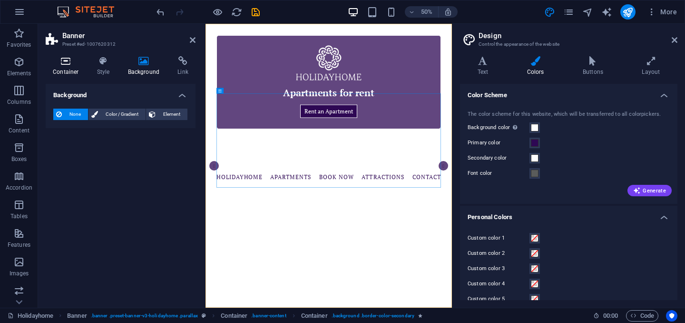
click at [63, 68] on h4 "Container" at bounding box center [68, 66] width 44 height 20
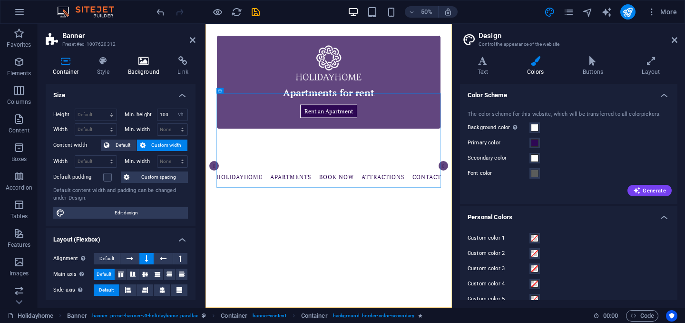
click at [149, 67] on h4 "Background" at bounding box center [146, 66] width 50 height 20
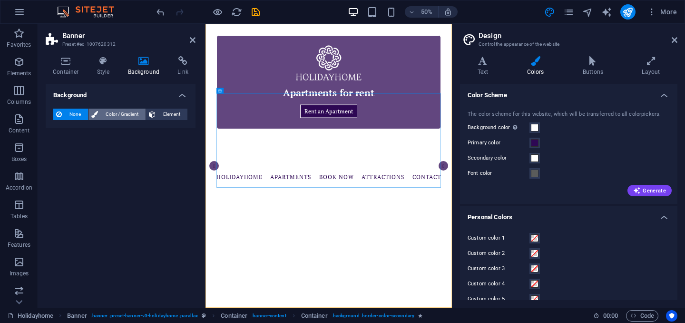
click at [125, 117] on span "Color / Gradient" at bounding box center [122, 113] width 42 height 11
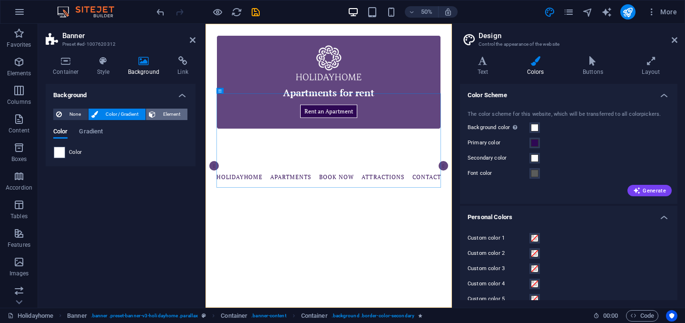
click at [187, 113] on button "Element" at bounding box center [166, 113] width 41 height 11
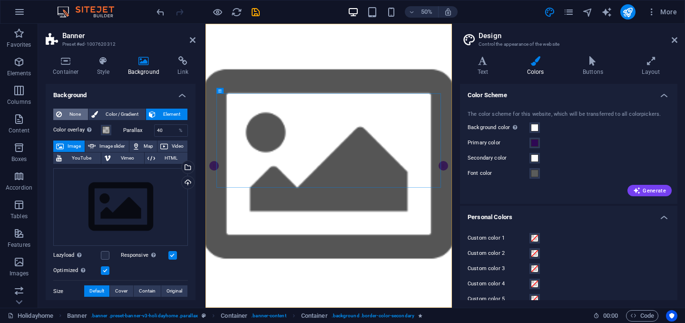
click at [76, 113] on span "None" at bounding box center [75, 113] width 20 height 11
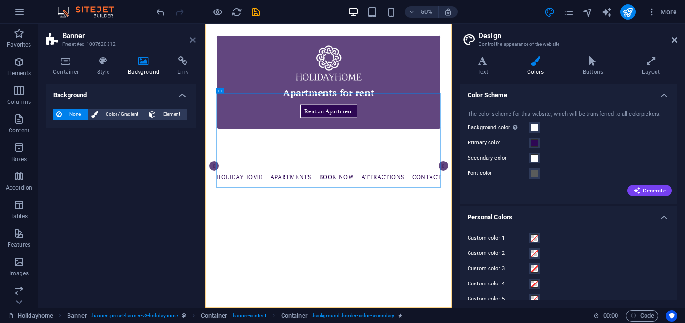
click at [192, 39] on icon at bounding box center [193, 40] width 6 height 8
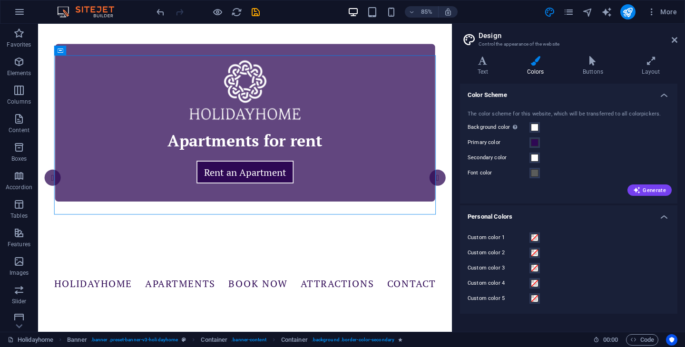
click at [101, 11] on img at bounding box center [90, 11] width 71 height 11
click at [674, 42] on icon at bounding box center [675, 40] width 6 height 8
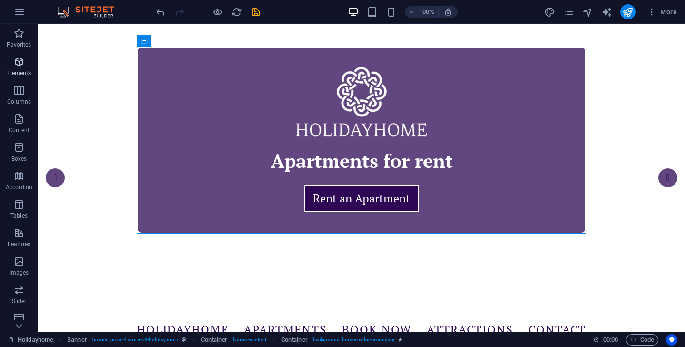
click at [20, 67] on icon "button" at bounding box center [18, 61] width 11 height 11
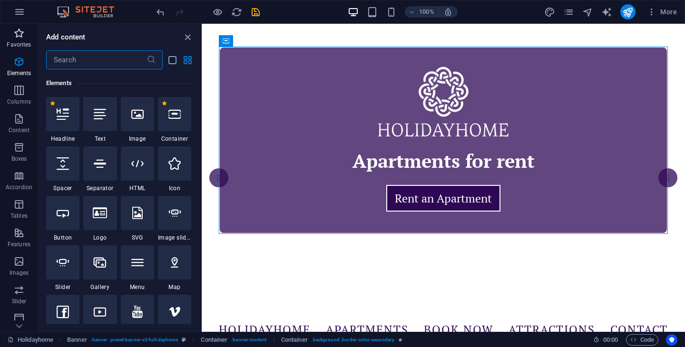
scroll to position [101, 0]
click at [21, 180] on icon "button" at bounding box center [18, 175] width 11 height 11
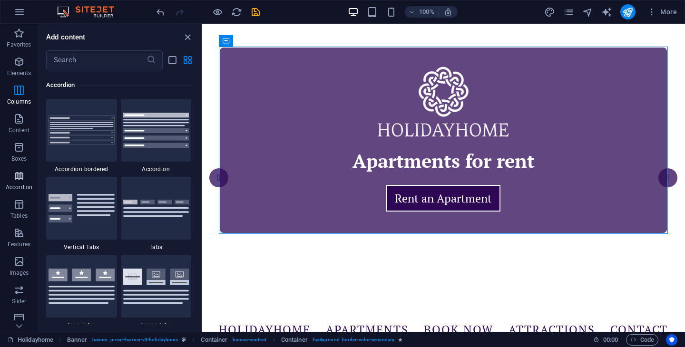
scroll to position [3038, 0]
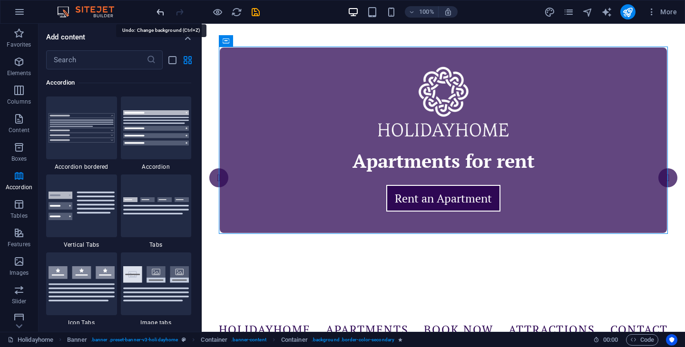
click at [159, 13] on icon "undo" at bounding box center [160, 12] width 11 height 11
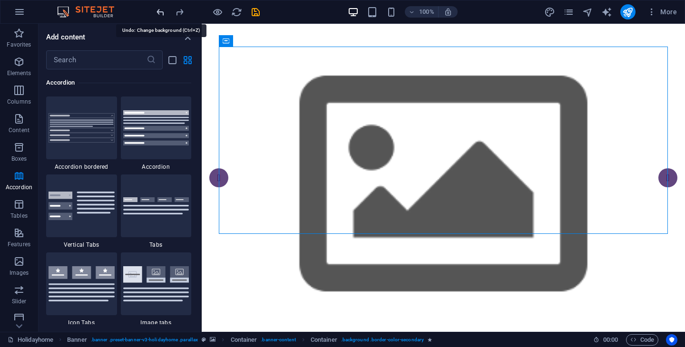
click at [159, 13] on icon "undo" at bounding box center [160, 12] width 11 height 11
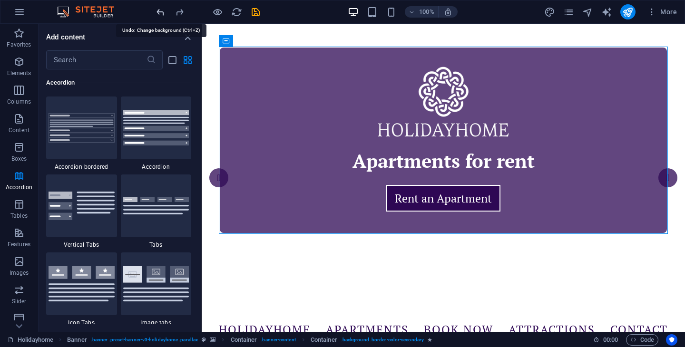
click at [159, 13] on icon "undo" at bounding box center [160, 12] width 11 height 11
click at [161, 10] on icon "undo" at bounding box center [160, 12] width 11 height 11
click at [159, 11] on icon "undo" at bounding box center [160, 12] width 11 height 11
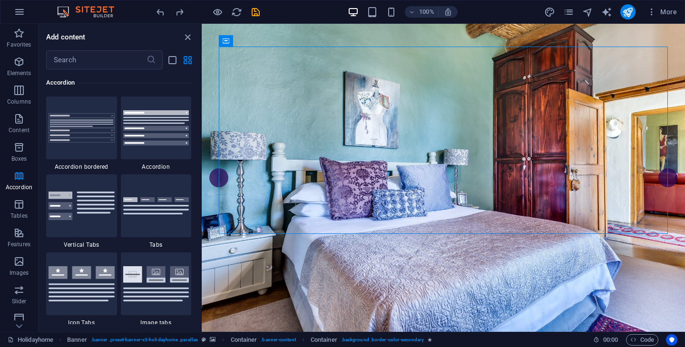
click at [318, 12] on div "100% More" at bounding box center [418, 11] width 526 height 15
click at [275, 41] on span "Container" at bounding box center [279, 41] width 25 height 6
click at [300, 39] on icon at bounding box center [301, 41] width 5 height 10
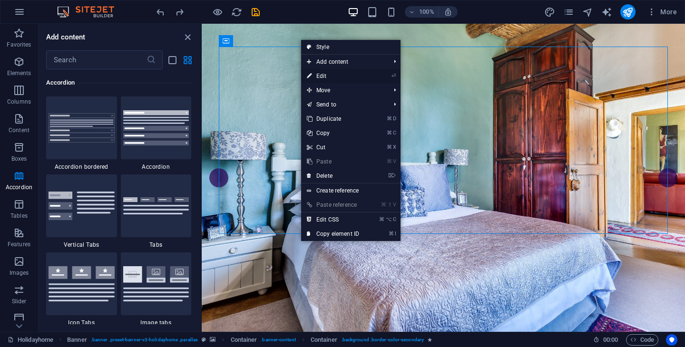
click at [326, 75] on link "⏎ Edit" at bounding box center [333, 76] width 64 height 14
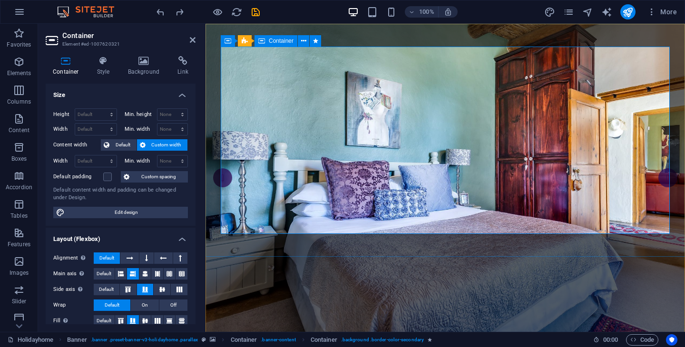
click at [143, 59] on icon at bounding box center [144, 61] width 46 height 10
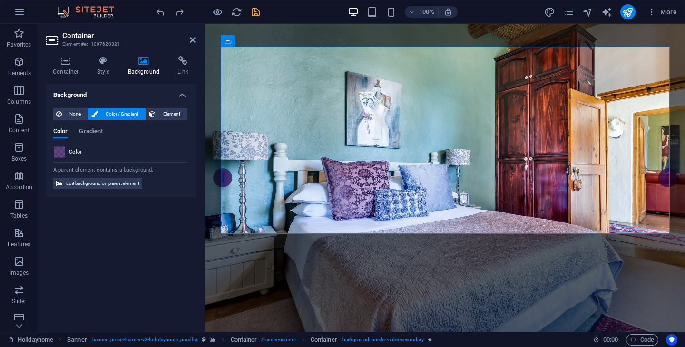
click at [59, 153] on span at bounding box center [59, 152] width 10 height 10
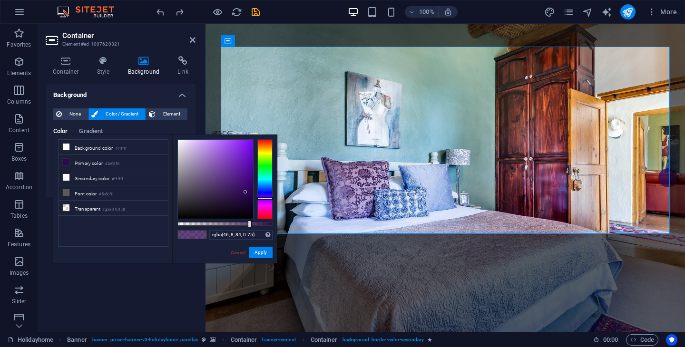
type input "rgba(8, 84, 22, 0.75)"
click at [266, 168] on div at bounding box center [264, 179] width 15 height 80
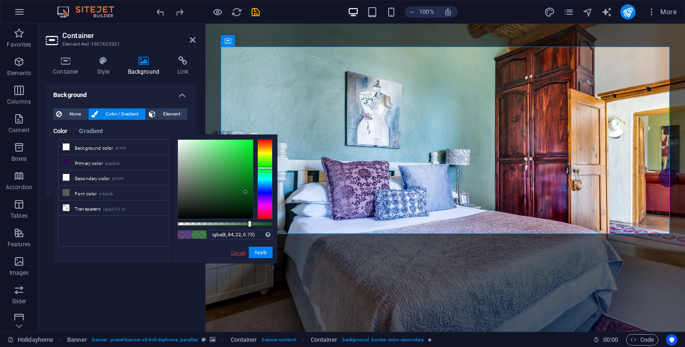
click at [239, 253] on link "Cancel" at bounding box center [238, 252] width 17 height 7
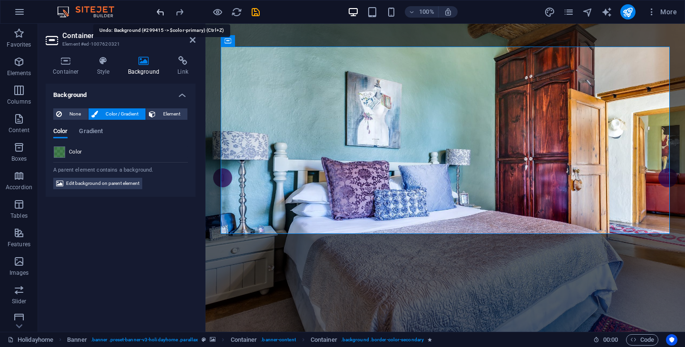
click at [158, 12] on icon "undo" at bounding box center [160, 12] width 11 height 11
click at [159, 12] on icon "undo" at bounding box center [160, 12] width 11 height 11
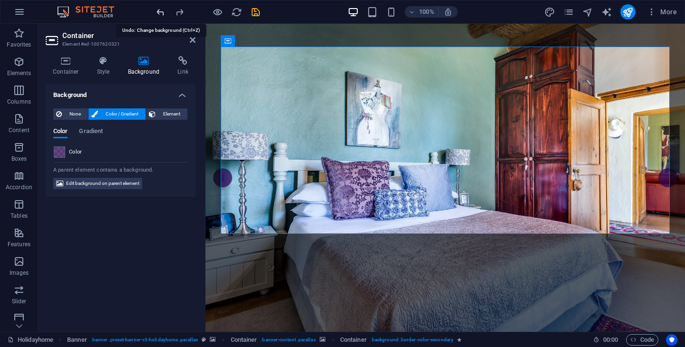
click at [159, 12] on icon "undo" at bounding box center [160, 12] width 11 height 11
click at [160, 14] on icon "undo" at bounding box center [160, 12] width 11 height 11
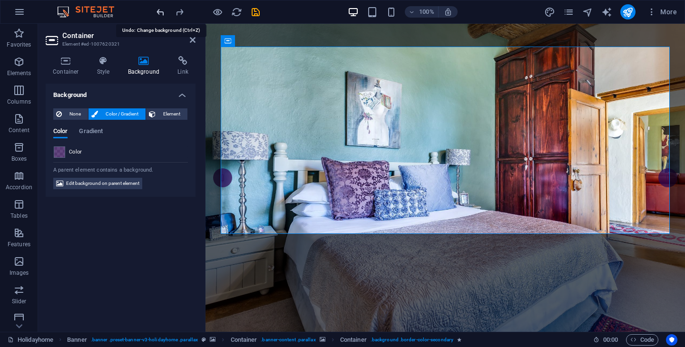
click at [160, 14] on icon "undo" at bounding box center [160, 12] width 11 height 11
click at [192, 40] on icon at bounding box center [193, 40] width 6 height 8
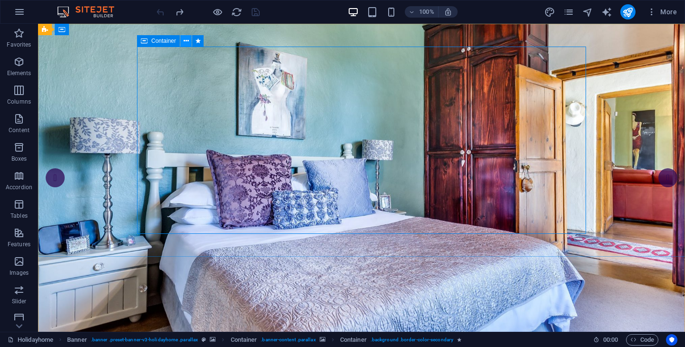
click at [187, 39] on icon at bounding box center [186, 41] width 5 height 10
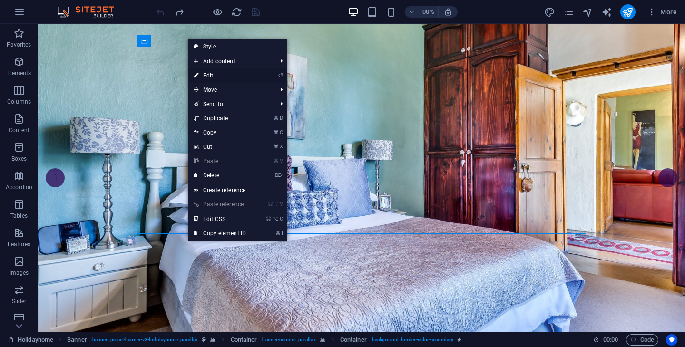
click at [215, 74] on link "⏎ Edit" at bounding box center [220, 76] width 64 height 14
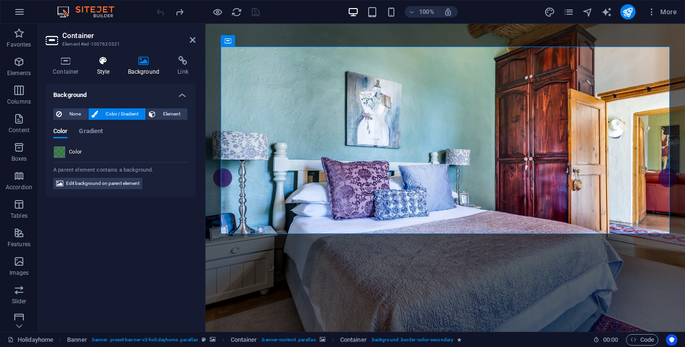
click at [104, 65] on icon at bounding box center [103, 61] width 27 height 10
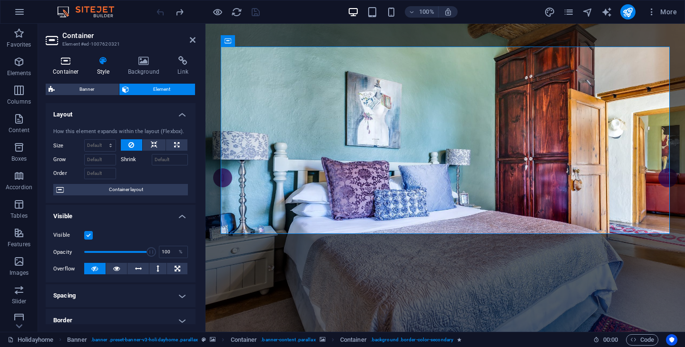
click at [73, 65] on icon at bounding box center [66, 61] width 40 height 10
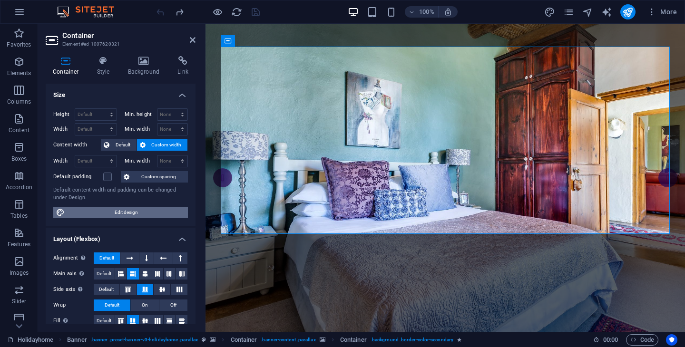
click at [126, 216] on span "Edit design" at bounding box center [127, 212] width 118 height 11
select select "rem"
select select "ease-in-out"
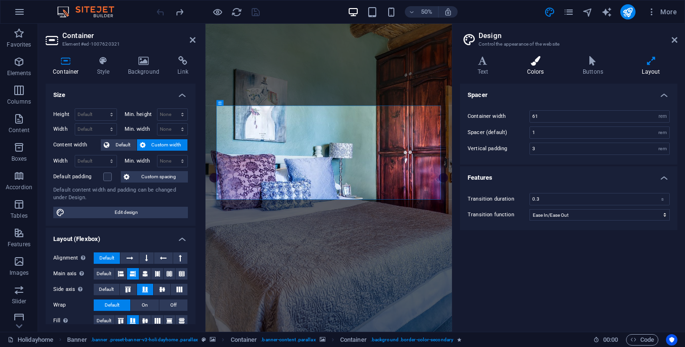
click at [541, 67] on h4 "Colors" at bounding box center [538, 66] width 56 height 20
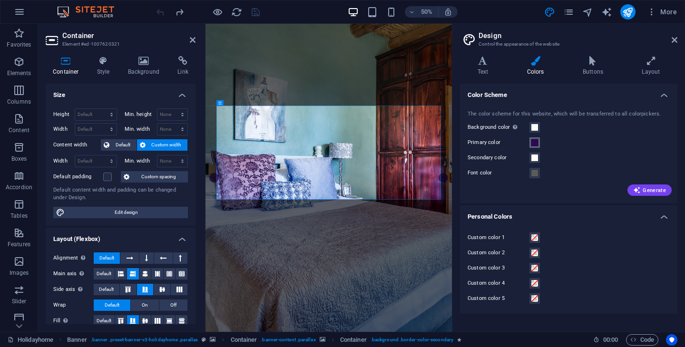
click at [537, 143] on span at bounding box center [535, 143] width 8 height 8
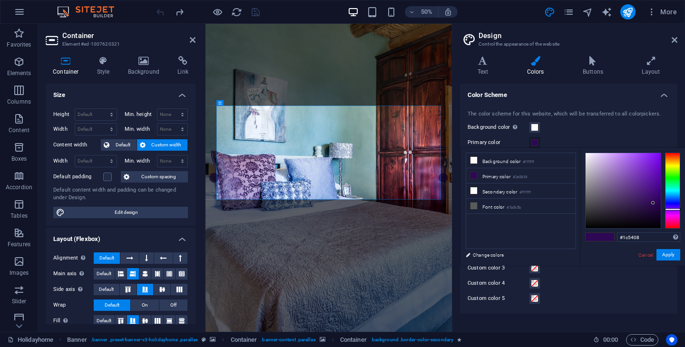
click at [674, 175] on div at bounding box center [672, 191] width 15 height 76
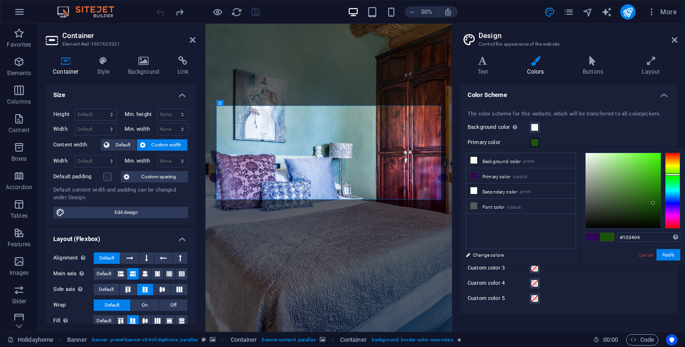
click at [654, 213] on div at bounding box center [623, 190] width 75 height 75
type input "#103404"
click at [645, 255] on link "Cancel" at bounding box center [646, 255] width 17 height 7
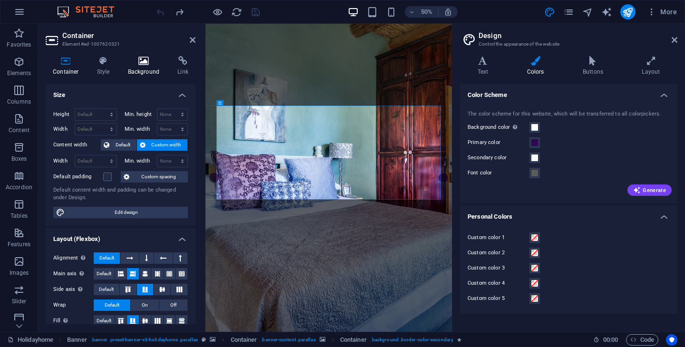
click at [137, 59] on icon at bounding box center [144, 61] width 46 height 10
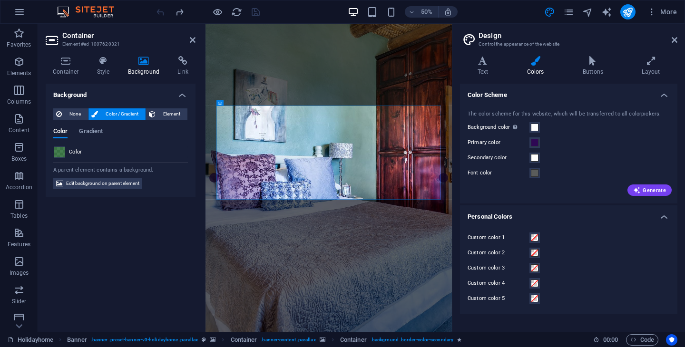
click at [62, 153] on span at bounding box center [59, 152] width 10 height 10
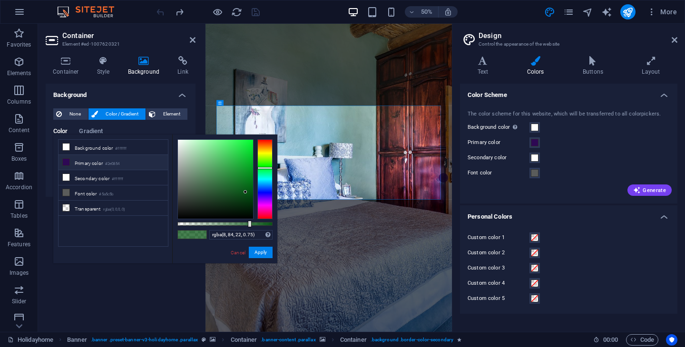
click at [102, 165] on li "Primary color #2e0854" at bounding box center [113, 162] width 109 height 15
type input "rgba(46, 8, 84, 0.75)"
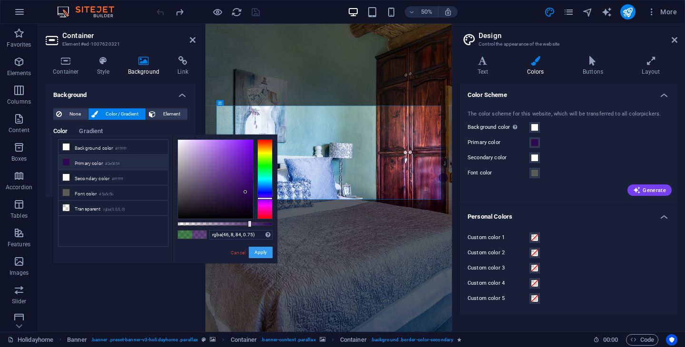
click at [261, 253] on button "Apply" at bounding box center [261, 252] width 24 height 11
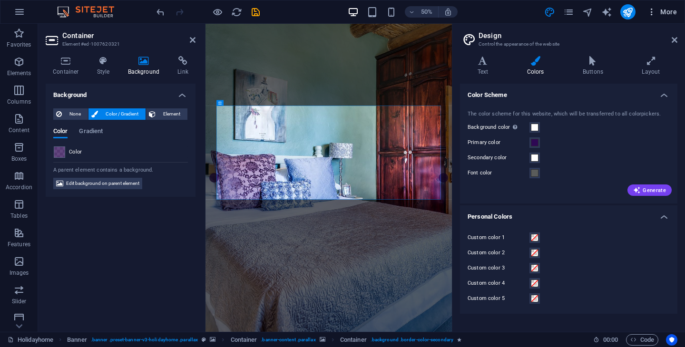
click at [669, 13] on span "More" at bounding box center [662, 12] width 30 height 10
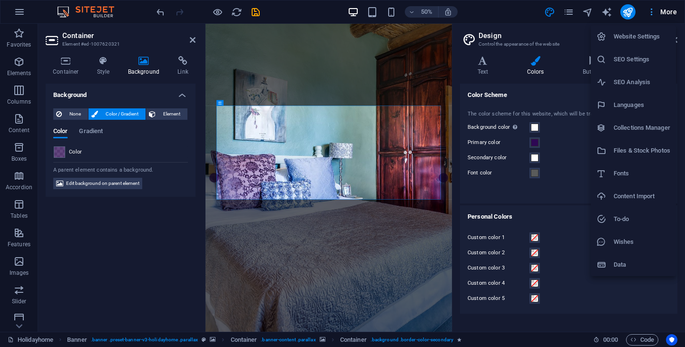
click at [669, 13] on div at bounding box center [342, 173] width 685 height 347
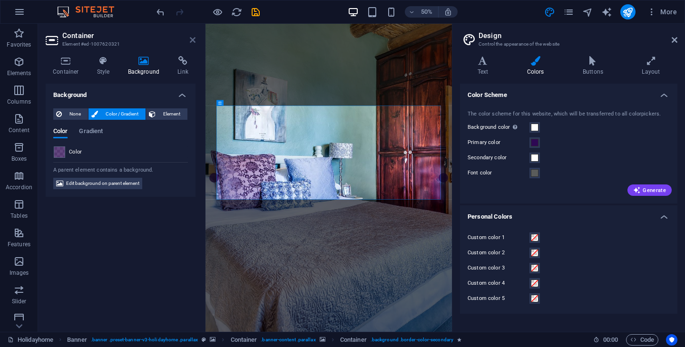
click at [193, 42] on icon at bounding box center [193, 40] width 6 height 8
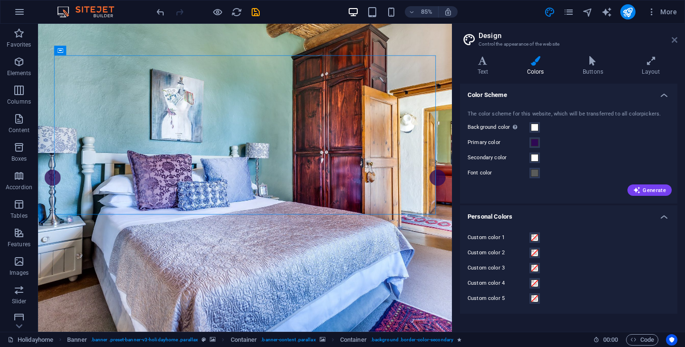
click at [674, 40] on icon at bounding box center [675, 40] width 6 height 8
